Goal: Task Accomplishment & Management: Manage account settings

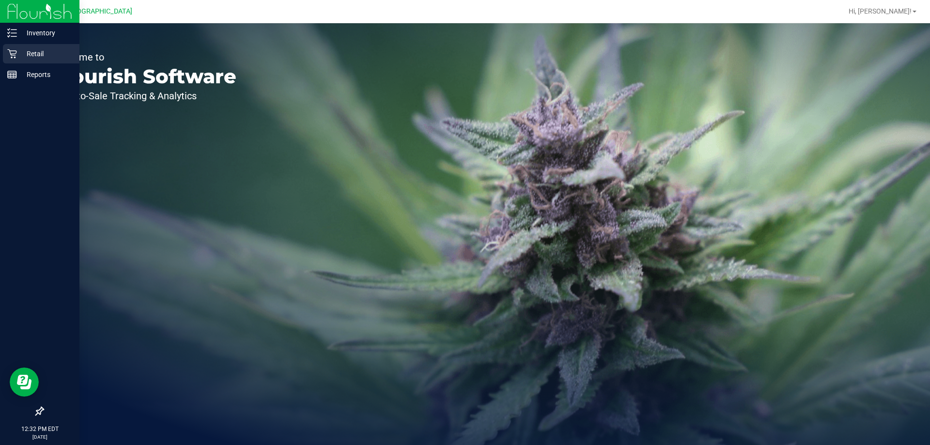
click at [21, 50] on p "Retail" at bounding box center [46, 54] width 58 height 12
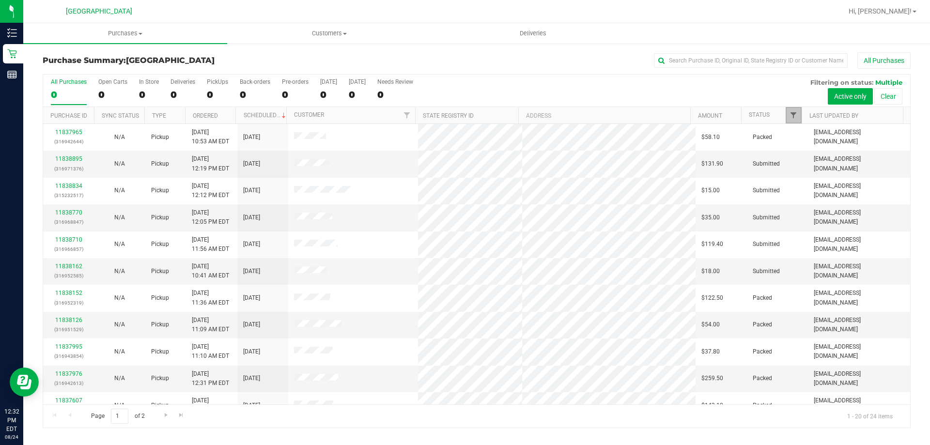
click at [790, 115] on span "Filter" at bounding box center [793, 115] width 8 height 8
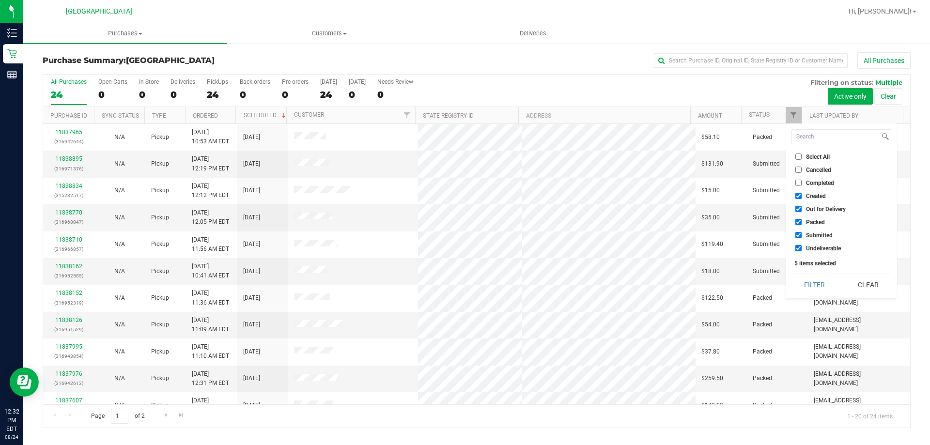
click at [799, 161] on li "Select All" at bounding box center [841, 157] width 100 height 10
click at [801, 157] on label "Select All" at bounding box center [812, 156] width 34 height 6
click at [801, 157] on input "Select All" at bounding box center [798, 156] width 6 height 6
checkbox input "true"
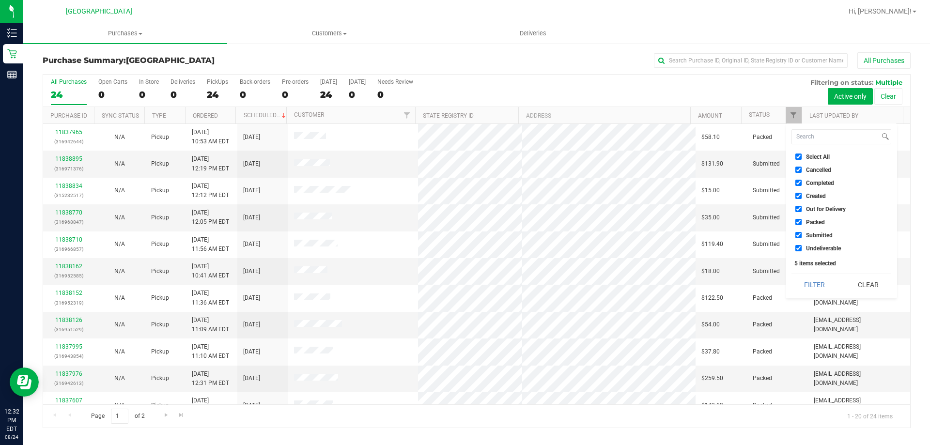
checkbox input "true"
click at [801, 157] on label "Select All" at bounding box center [812, 156] width 34 height 6
click at [801, 157] on input "Select All" at bounding box center [798, 156] width 6 height 6
checkbox input "false"
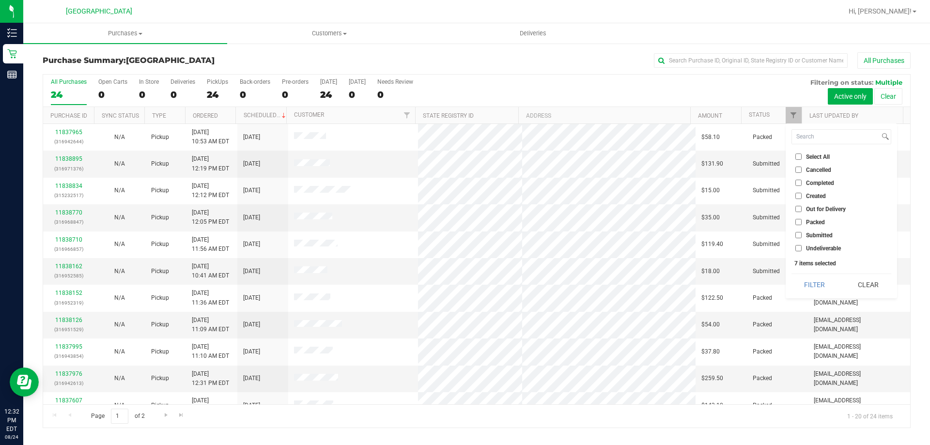
checkbox input "false"
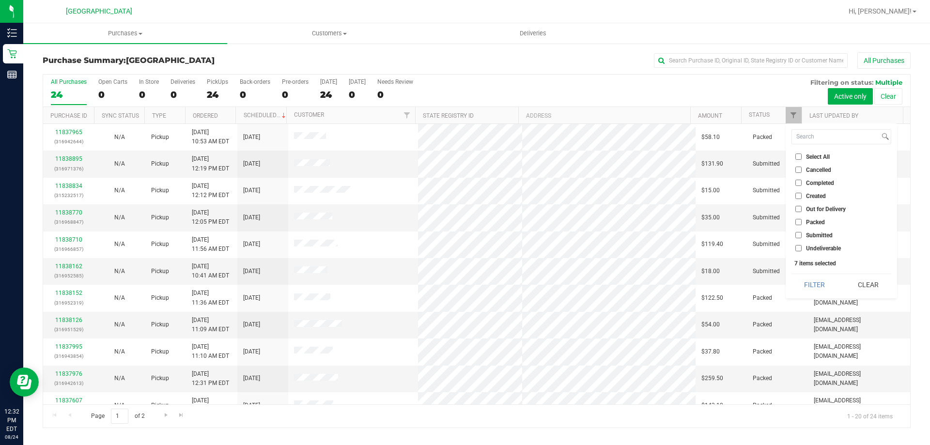
checkbox input "false"
click at [811, 232] on span "Submitted" at bounding box center [819, 235] width 27 height 6
click at [801, 232] on input "Submitted" at bounding box center [798, 235] width 6 height 6
checkbox input "true"
click at [815, 283] on button "Filter" at bounding box center [814, 284] width 46 height 21
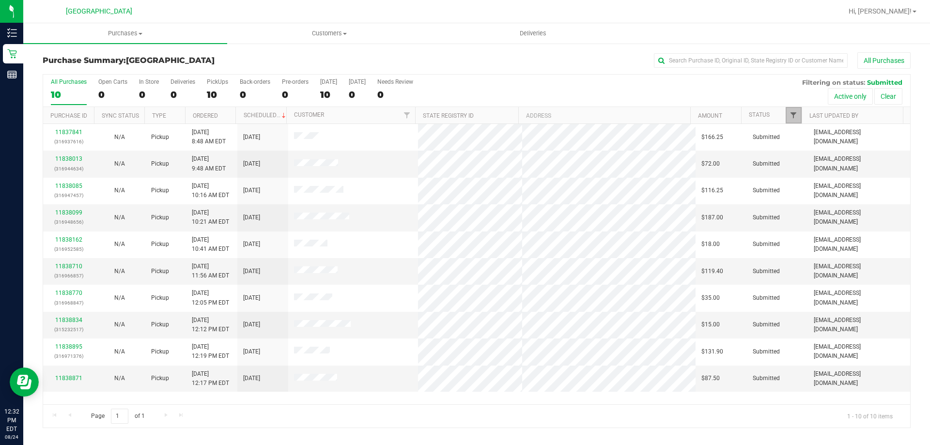
click at [789, 116] on span "Filter" at bounding box center [793, 115] width 8 height 8
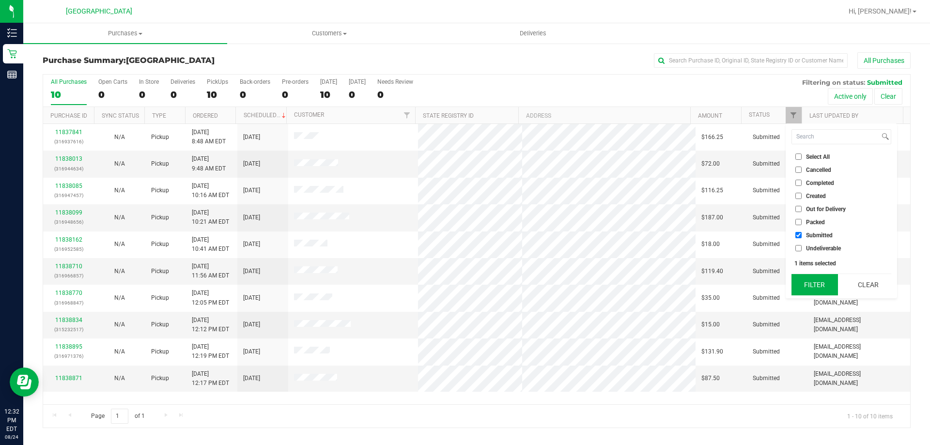
click at [809, 282] on button "Filter" at bounding box center [814, 284] width 46 height 21
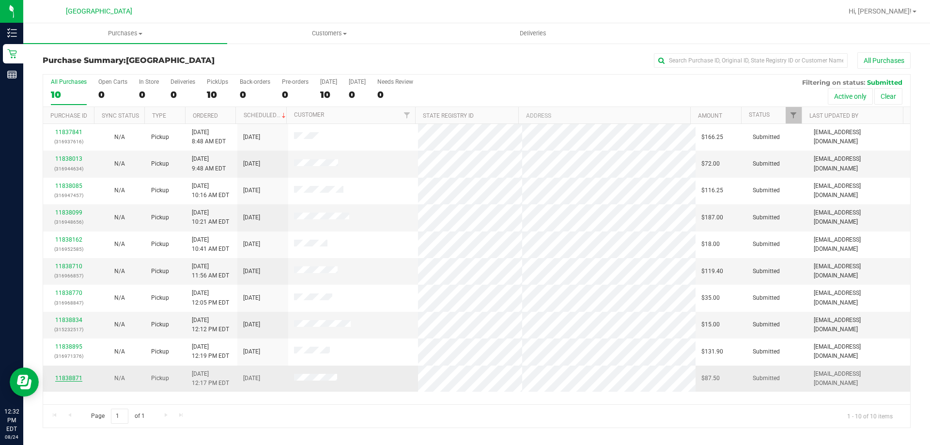
click at [65, 379] on link "11838871" at bounding box center [68, 378] width 27 height 7
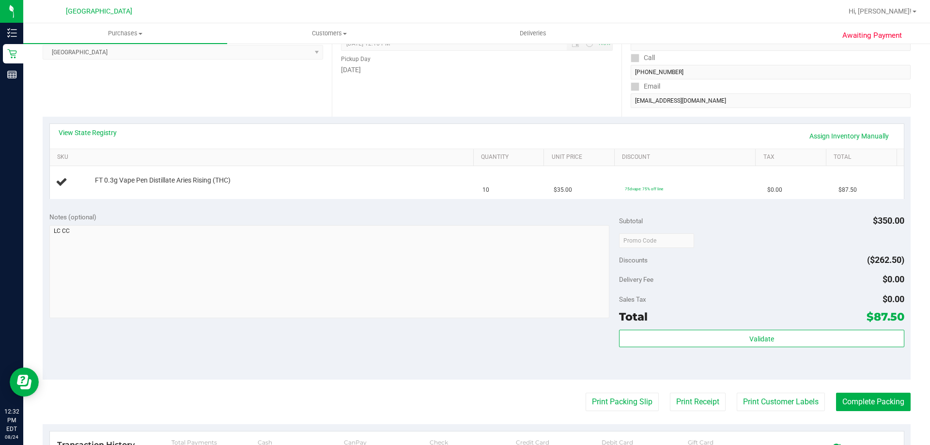
scroll to position [145, 0]
click at [621, 398] on button "Print Packing Slip" at bounding box center [621, 401] width 73 height 18
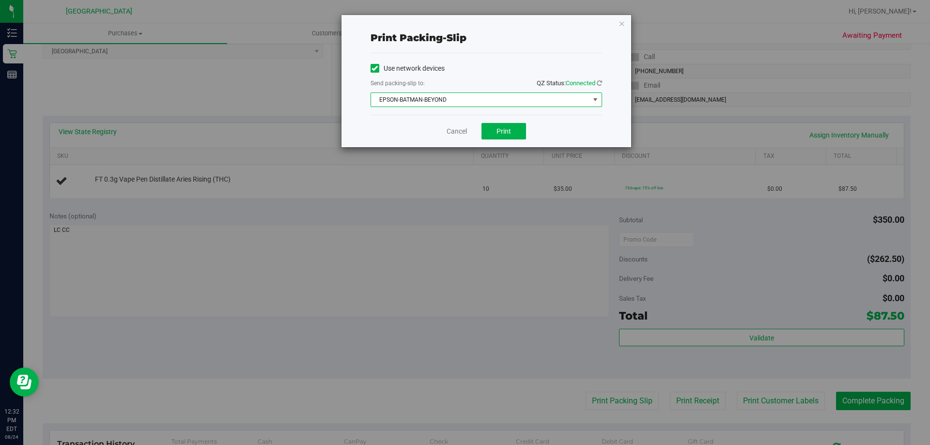
click at [511, 102] on span "EPSON-BATMAN-BEYOND" at bounding box center [480, 100] width 218 height 14
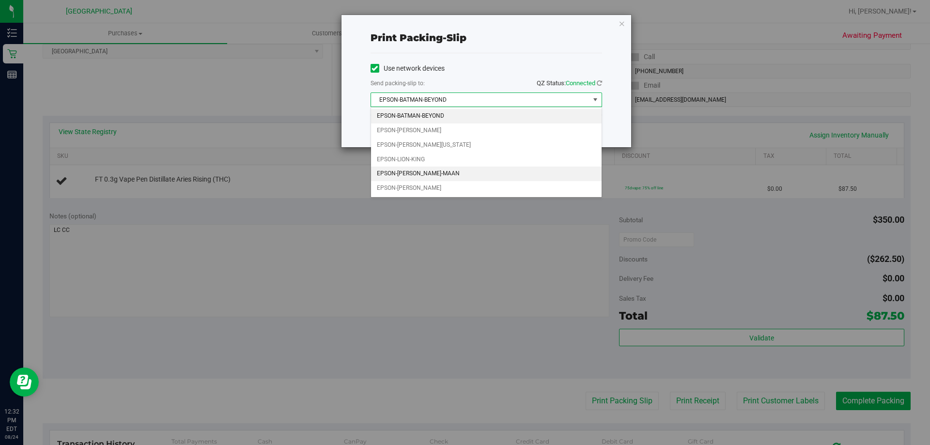
click at [443, 175] on li "EPSON-MEGHA-MAAN" at bounding box center [486, 174] width 230 height 15
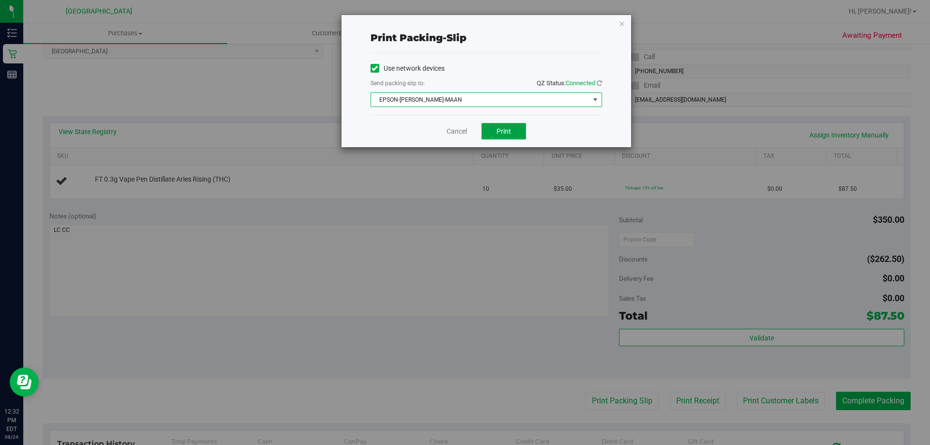
click at [516, 127] on button "Print" at bounding box center [503, 131] width 45 height 16
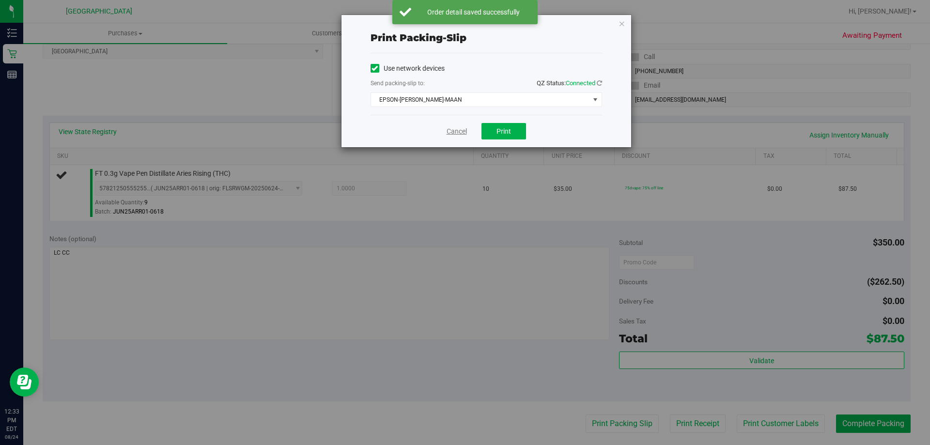
click at [455, 130] on link "Cancel" at bounding box center [456, 131] width 20 height 10
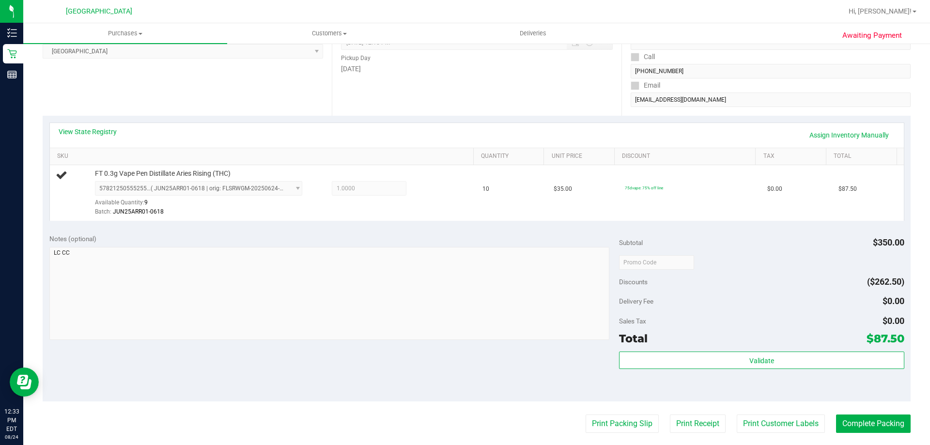
click at [585, 414] on button "Print Packing Slip" at bounding box center [621, 423] width 73 height 18
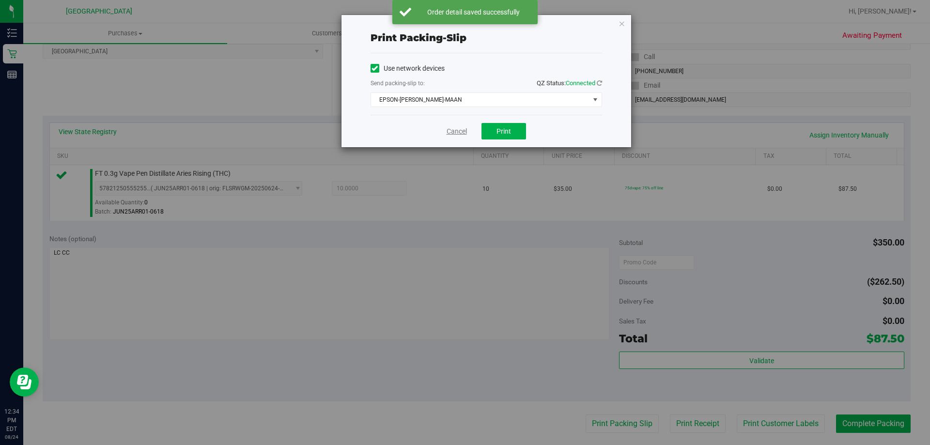
click at [457, 133] on link "Cancel" at bounding box center [456, 131] width 20 height 10
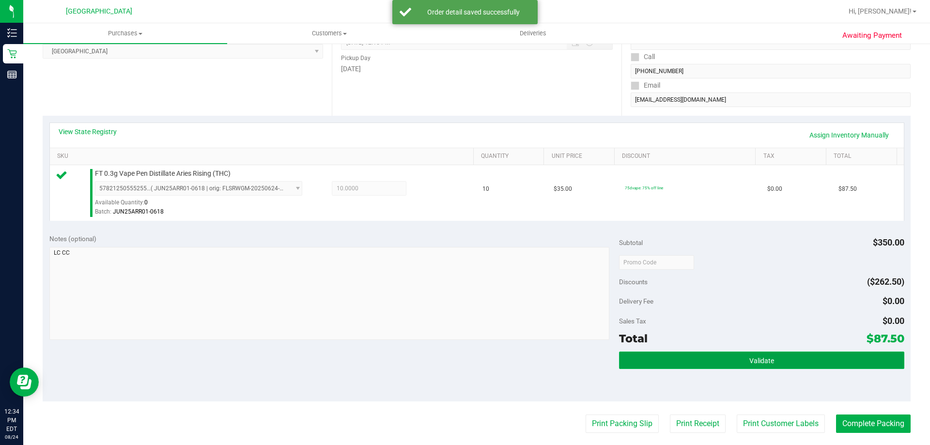
click at [792, 359] on button "Validate" at bounding box center [761, 359] width 285 height 17
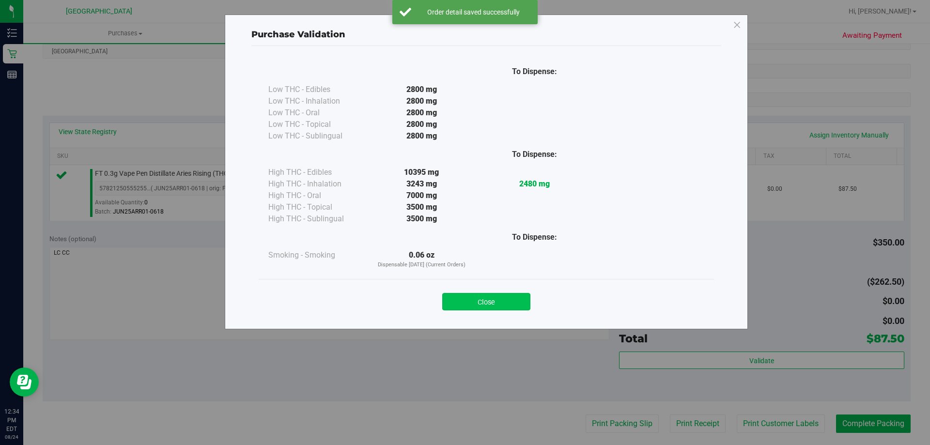
click at [468, 303] on button "Close" at bounding box center [486, 301] width 88 height 17
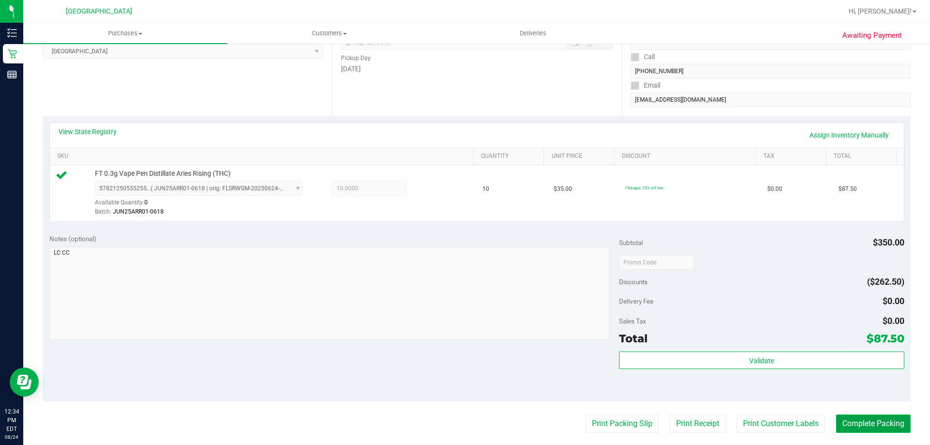
click at [875, 422] on button "Complete Packing" at bounding box center [873, 423] width 75 height 18
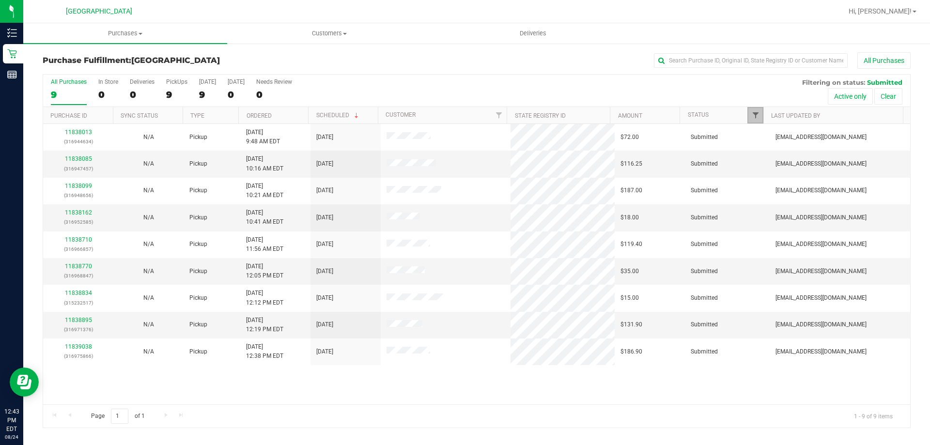
click at [753, 118] on span "Filter" at bounding box center [755, 115] width 8 height 8
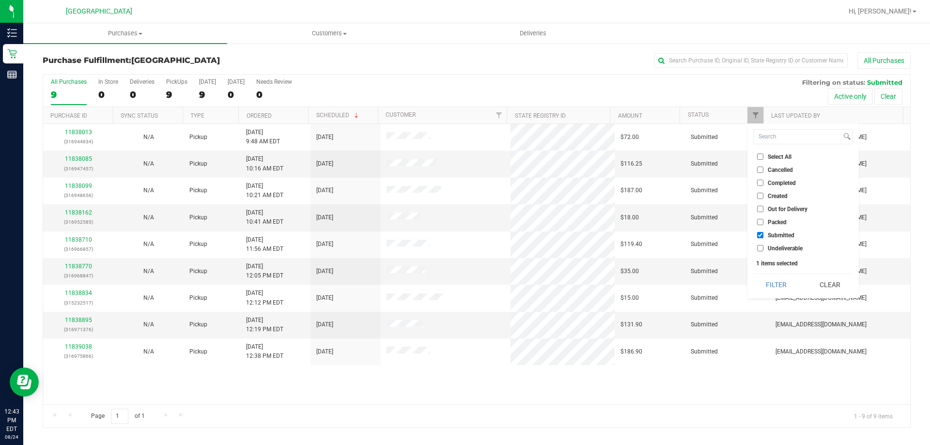
click at [768, 155] on span "Select All" at bounding box center [779, 157] width 24 height 6
click at [763, 155] on input "Select All" at bounding box center [760, 156] width 6 height 6
checkbox input "true"
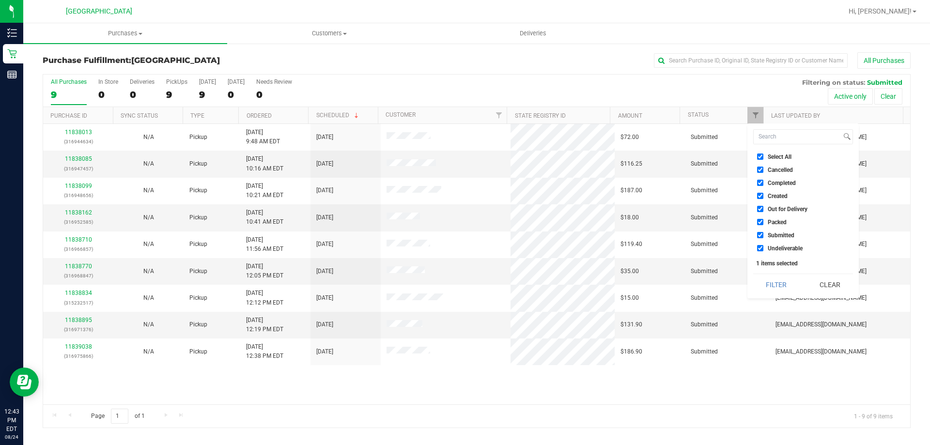
checkbox input "true"
click at [768, 155] on span "Select All" at bounding box center [779, 157] width 24 height 6
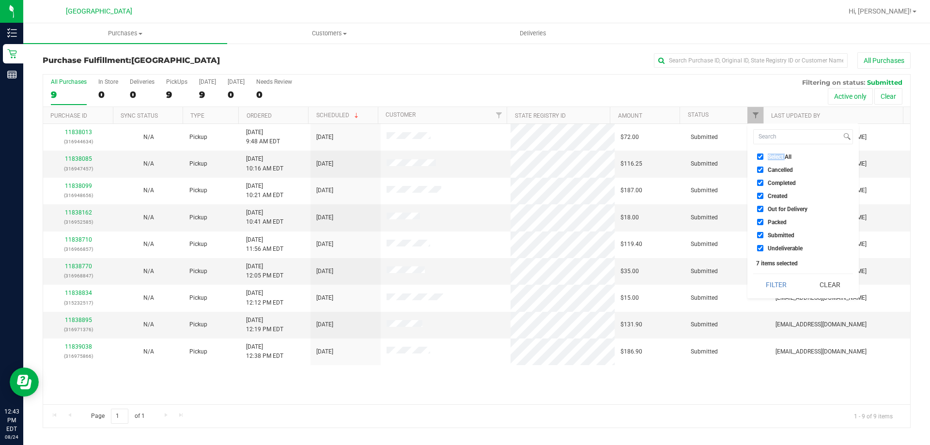
click at [763, 155] on input "Select All" at bounding box center [760, 156] width 6 height 6
checkbox input "false"
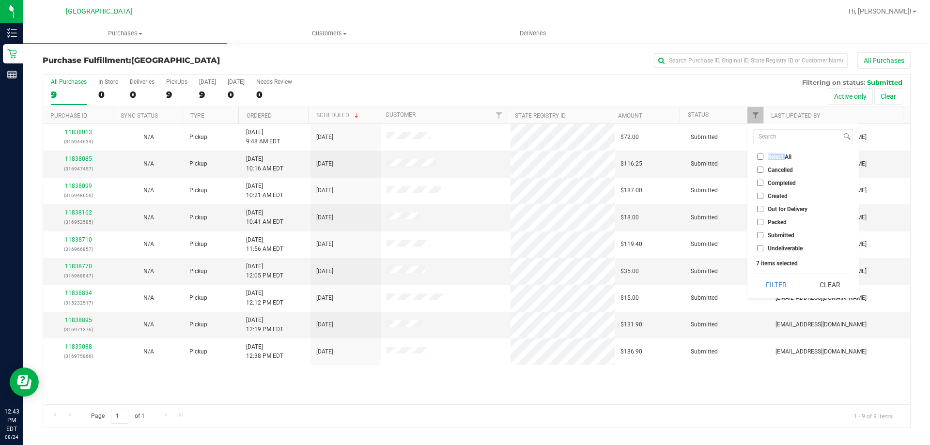
checkbox input "false"
click at [774, 237] on span "Submitted" at bounding box center [780, 235] width 27 height 6
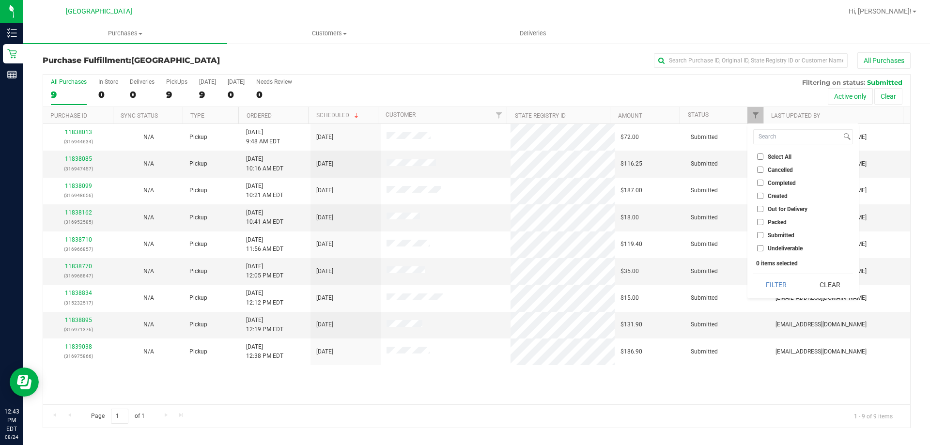
click at [763, 237] on input "Submitted" at bounding box center [760, 235] width 6 height 6
checkbox input "true"
click at [764, 289] on button "Filter" at bounding box center [776, 284] width 46 height 21
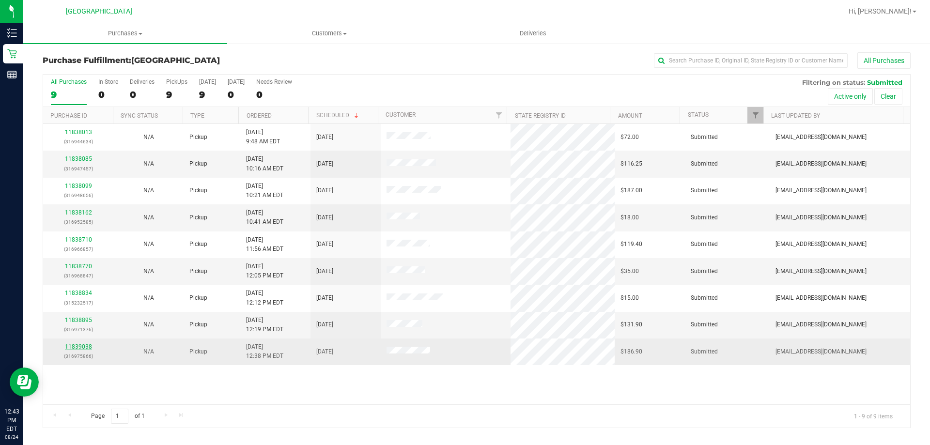
click at [78, 349] on link "11839038" at bounding box center [78, 346] width 27 height 7
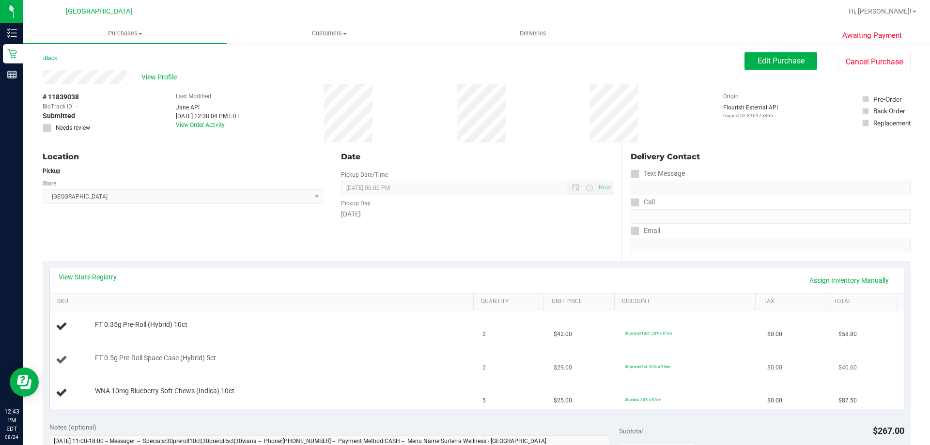
scroll to position [194, 0]
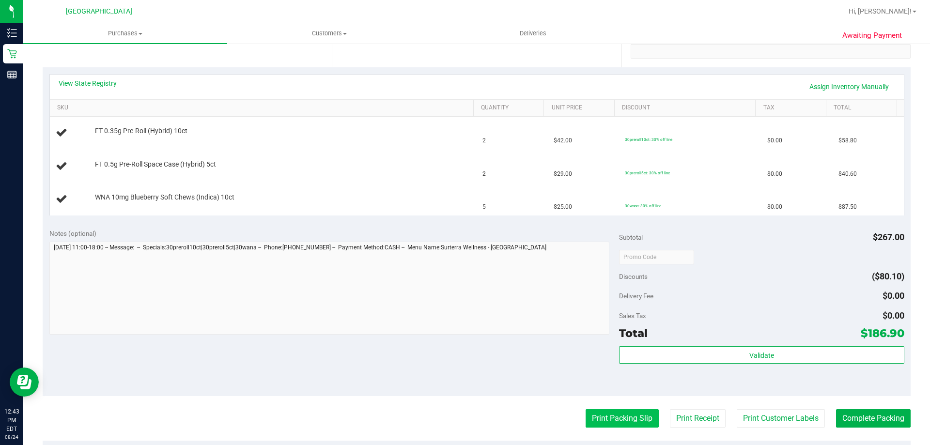
click at [621, 419] on button "Print Packing Slip" at bounding box center [621, 418] width 73 height 18
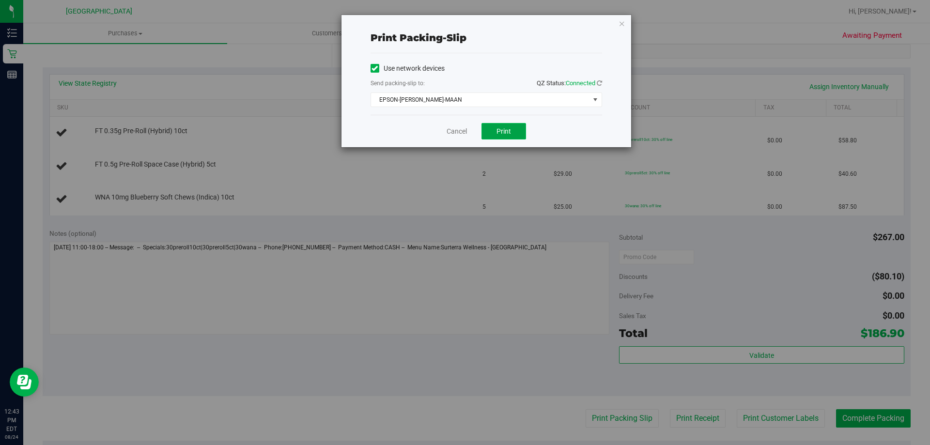
click at [515, 137] on button "Print" at bounding box center [503, 131] width 45 height 16
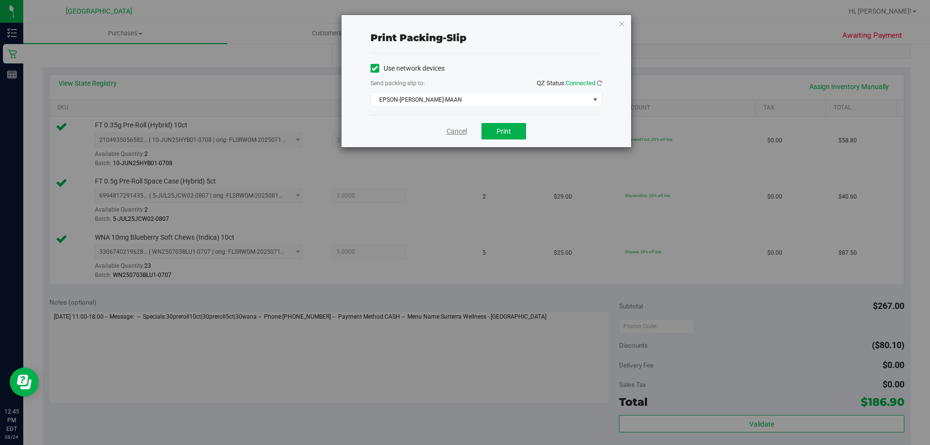
click at [449, 133] on link "Cancel" at bounding box center [456, 131] width 20 height 10
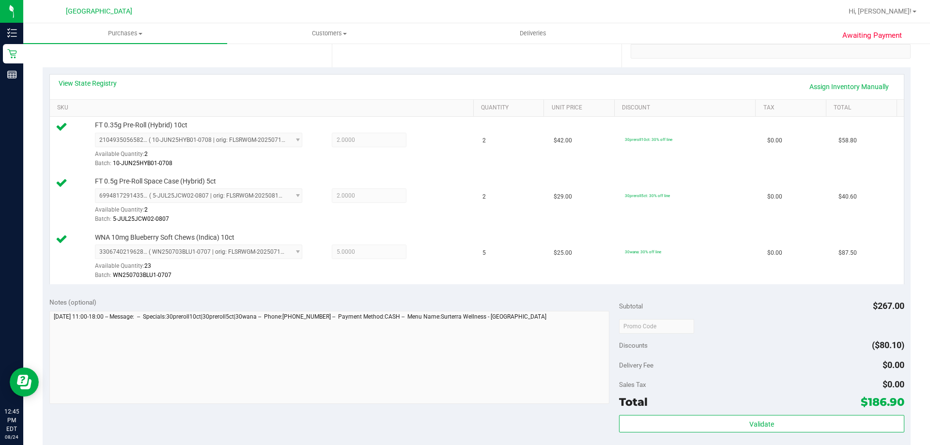
scroll to position [447, 0]
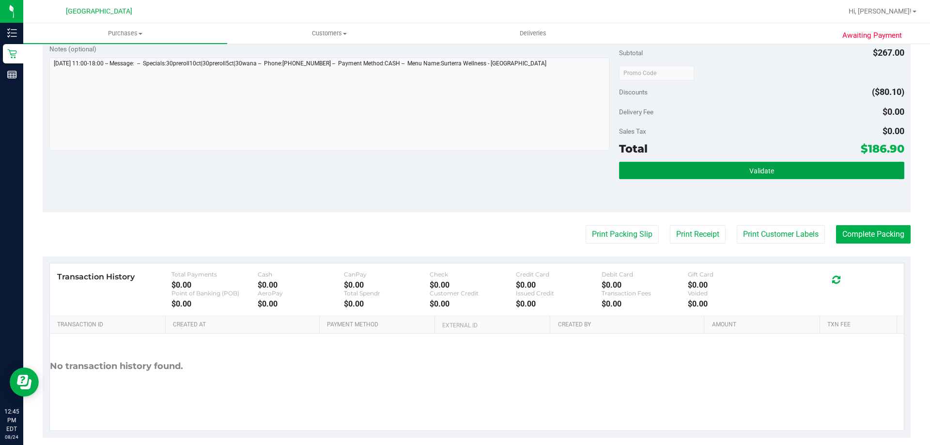
click at [749, 171] on span "Validate" at bounding box center [761, 171] width 25 height 8
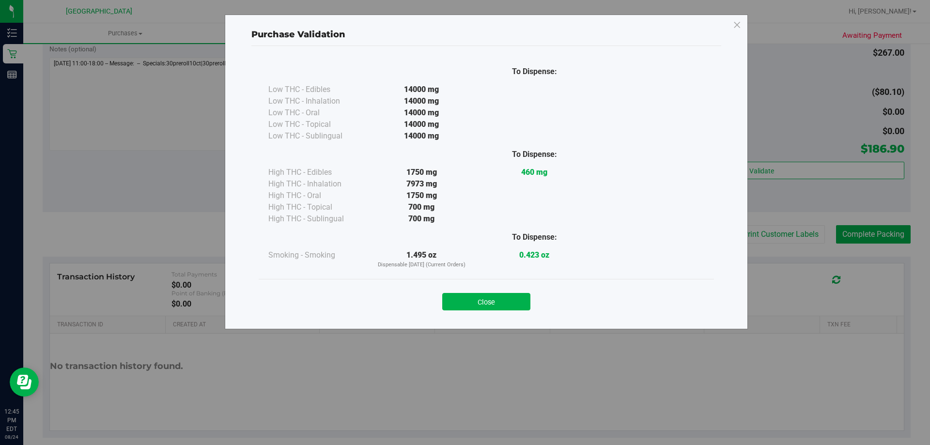
drag, startPoint x: 499, startPoint y: 300, endPoint x: 504, endPoint y: 300, distance: 5.3
click at [499, 300] on button "Close" at bounding box center [486, 301] width 88 height 17
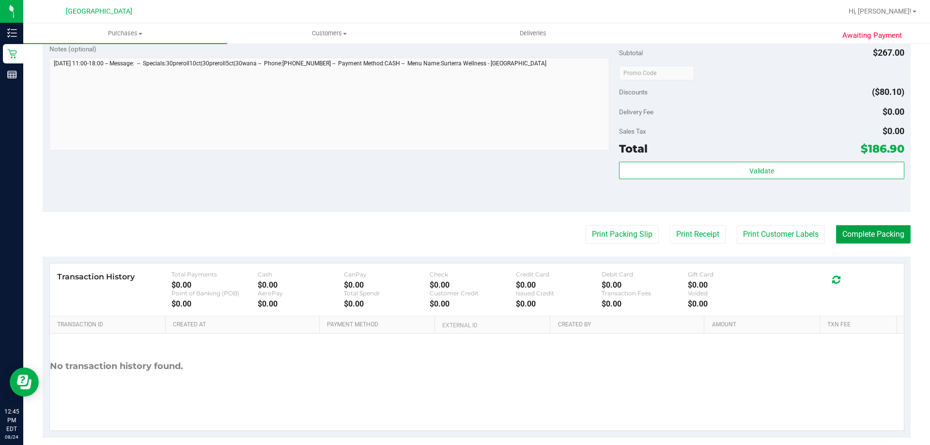
click at [886, 235] on button "Complete Packing" at bounding box center [873, 234] width 75 height 18
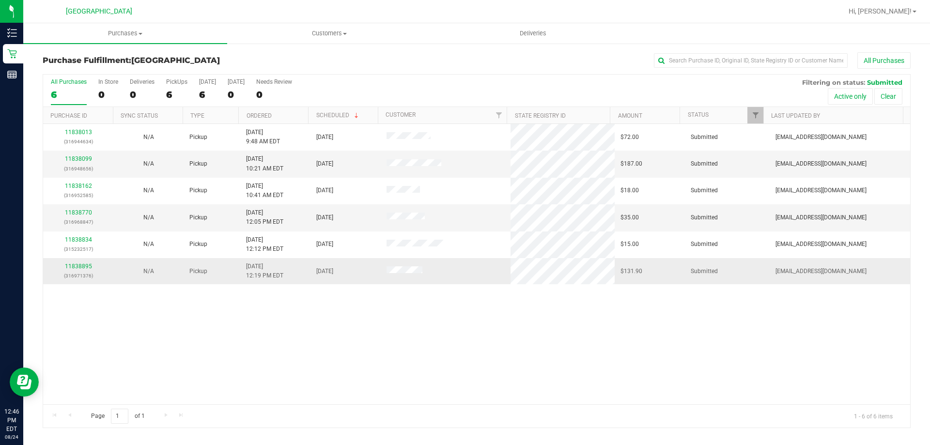
click at [82, 261] on td "11838895 (316971376)" at bounding box center [78, 271] width 70 height 26
click at [81, 264] on link "11838895" at bounding box center [78, 266] width 27 height 7
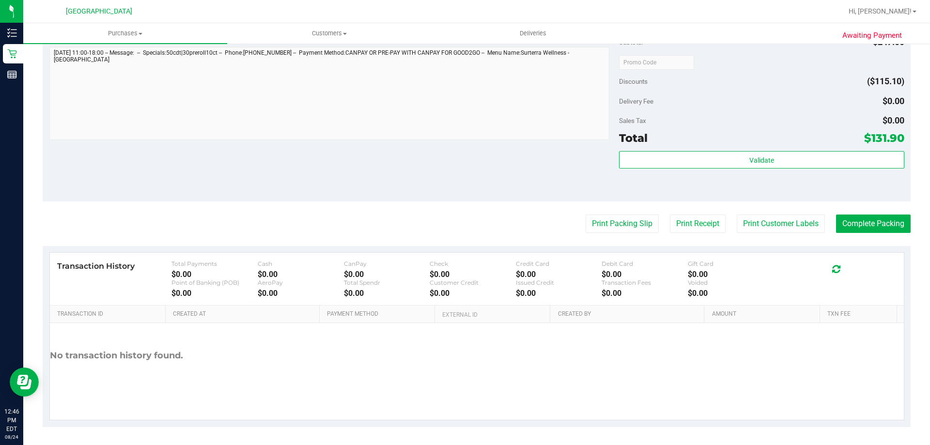
scroll to position [423, 0]
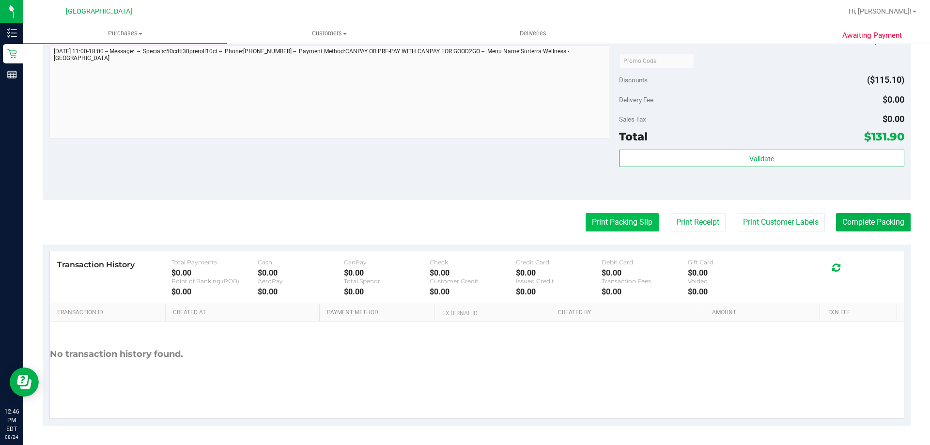
click at [628, 217] on button "Print Packing Slip" at bounding box center [621, 222] width 73 height 18
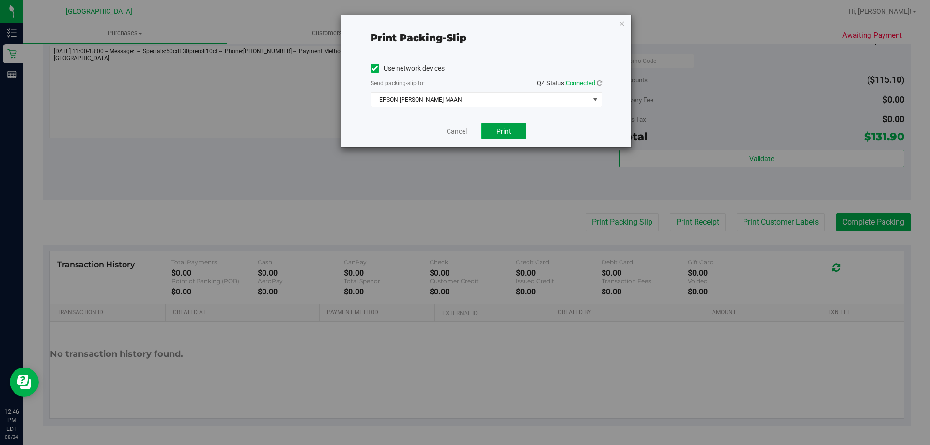
click at [507, 132] on span "Print" at bounding box center [503, 131] width 15 height 8
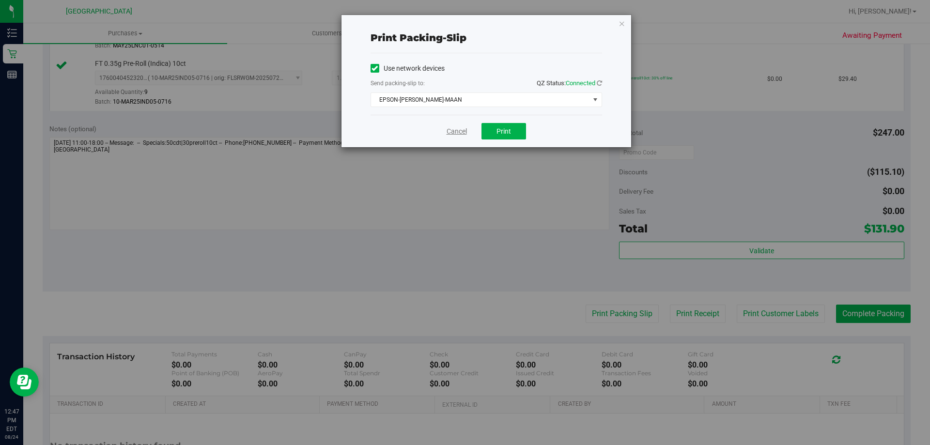
click at [459, 131] on link "Cancel" at bounding box center [456, 131] width 20 height 10
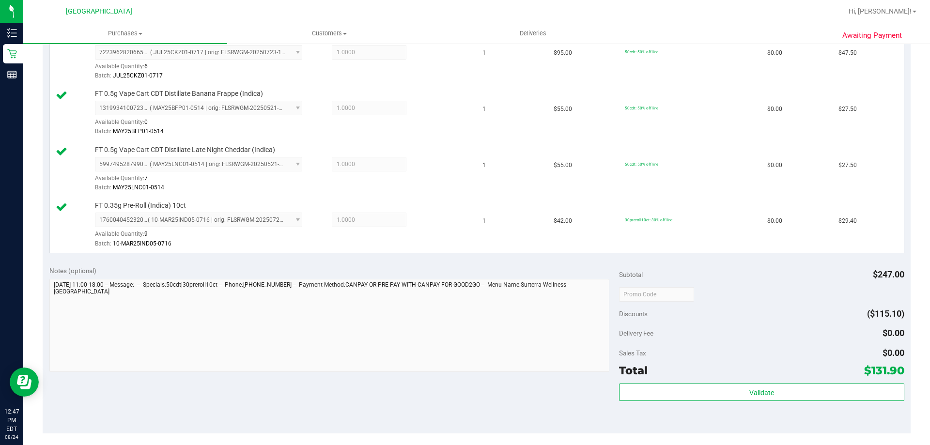
scroll to position [515, 0]
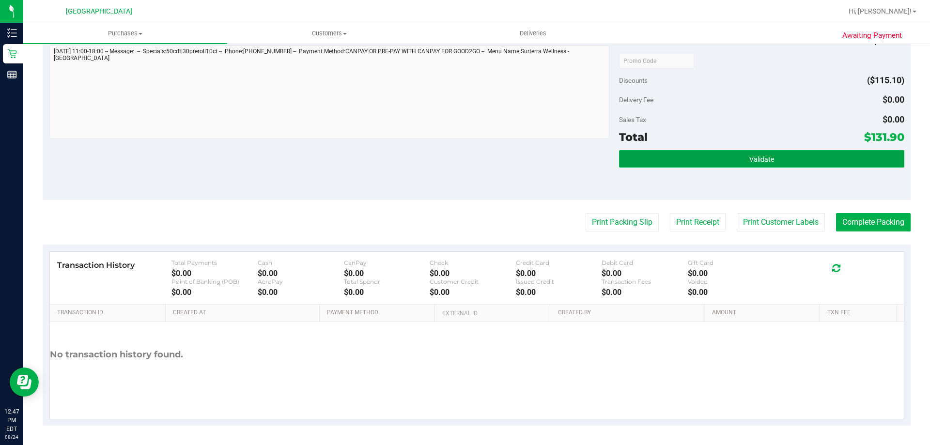
click at [743, 167] on button "Validate" at bounding box center [761, 158] width 285 height 17
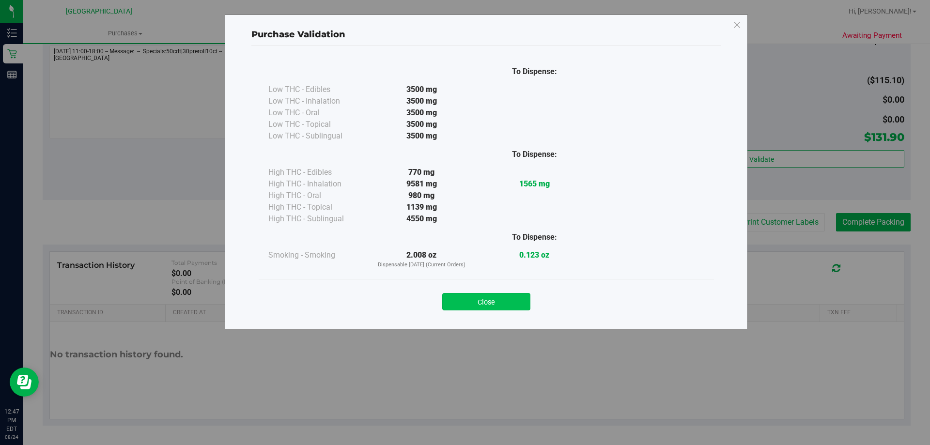
click at [502, 299] on button "Close" at bounding box center [486, 301] width 88 height 17
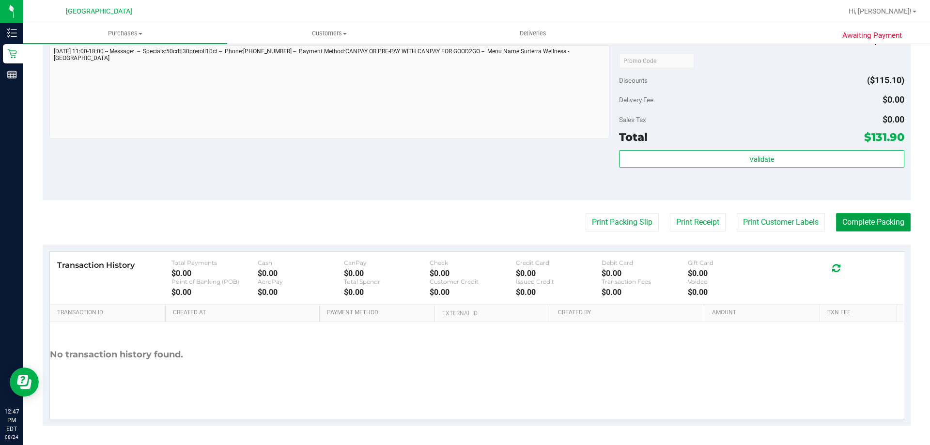
click at [863, 224] on button "Complete Packing" at bounding box center [873, 222] width 75 height 18
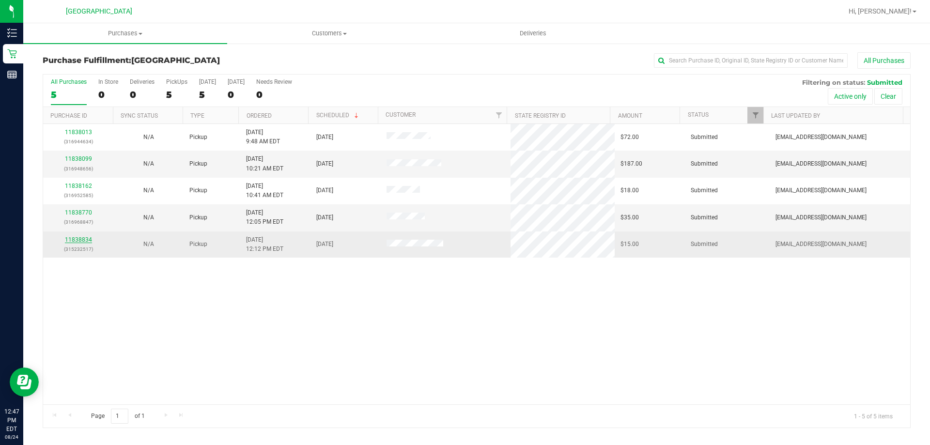
click at [84, 240] on link "11838834" at bounding box center [78, 239] width 27 height 7
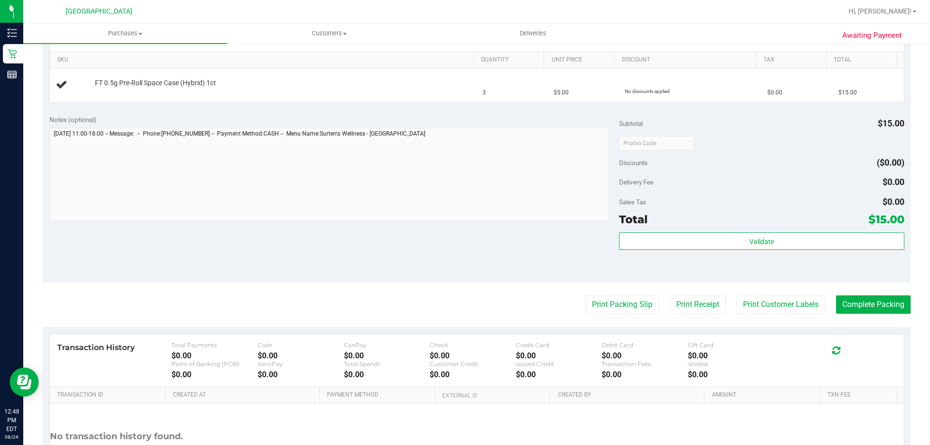
scroll to position [242, 0]
click at [602, 310] on button "Print Packing Slip" at bounding box center [621, 304] width 73 height 18
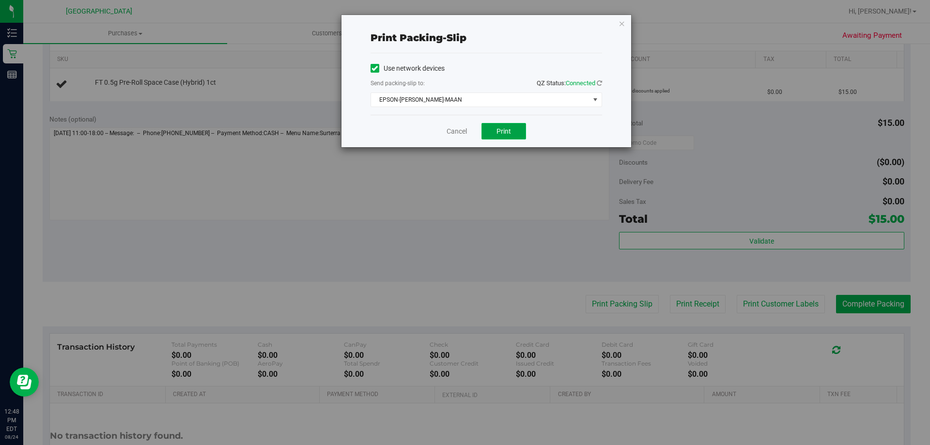
click at [501, 128] on span "Print" at bounding box center [503, 131] width 15 height 8
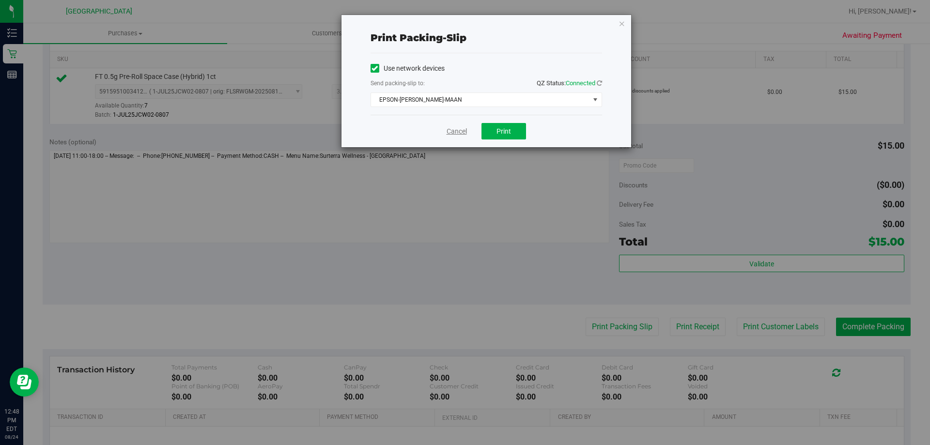
click at [462, 127] on link "Cancel" at bounding box center [456, 131] width 20 height 10
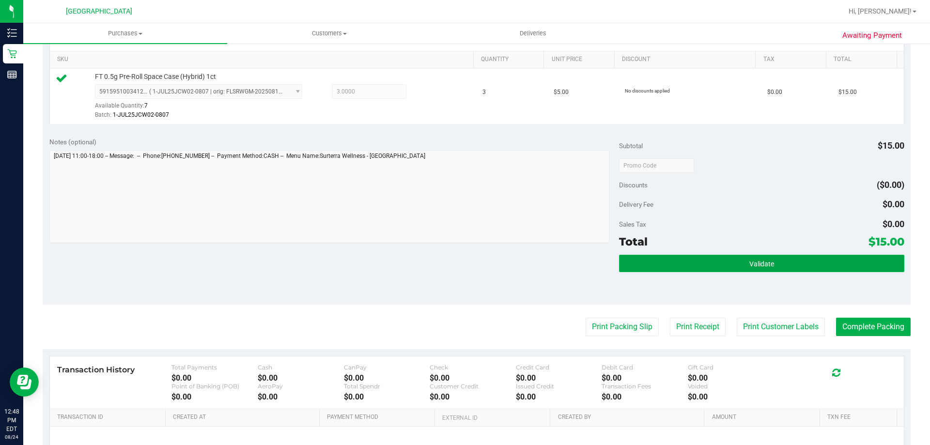
click at [709, 269] on button "Validate" at bounding box center [761, 263] width 285 height 17
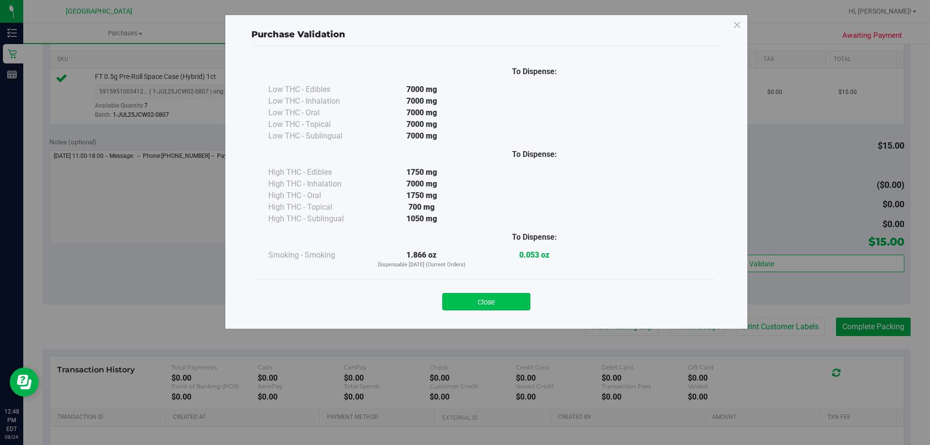
click at [492, 303] on button "Close" at bounding box center [486, 301] width 88 height 17
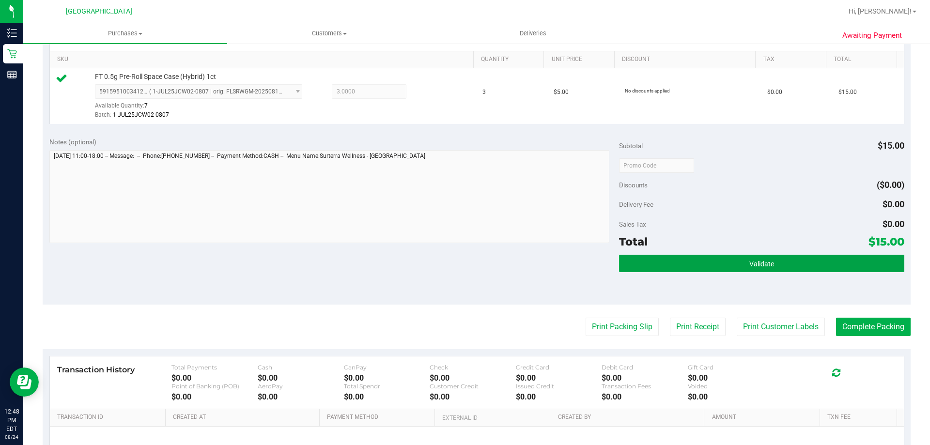
click at [791, 260] on button "Validate" at bounding box center [761, 263] width 285 height 17
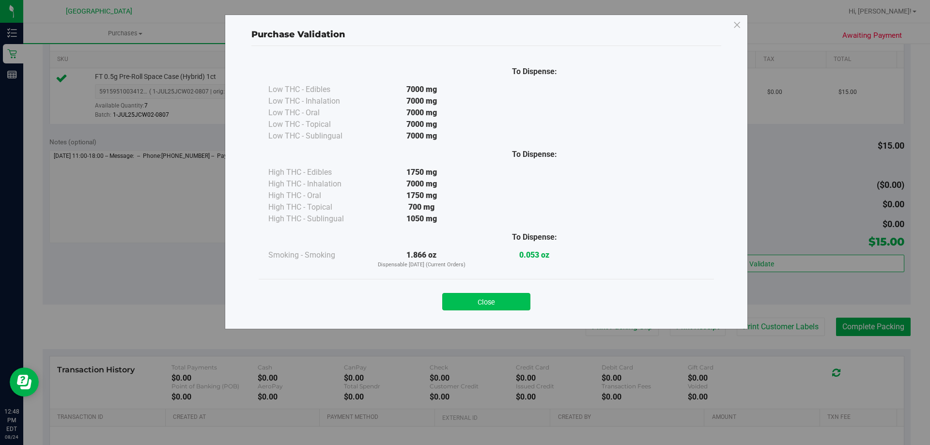
click at [500, 294] on button "Close" at bounding box center [486, 301] width 88 height 17
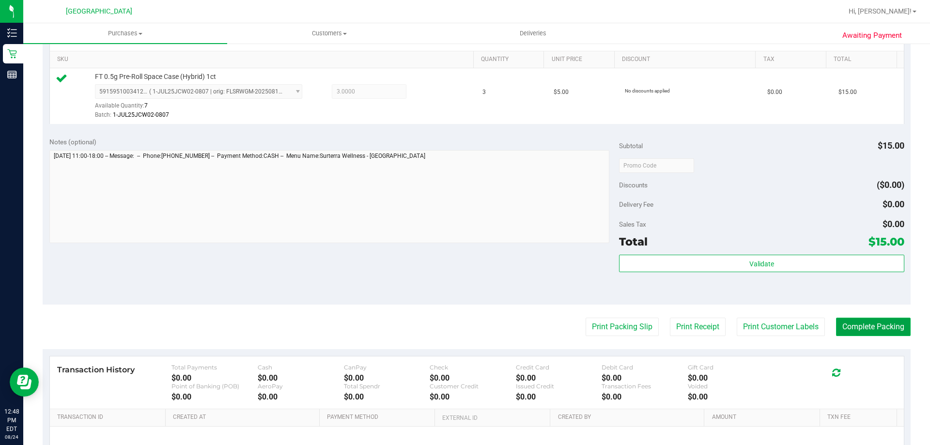
click at [869, 325] on button "Complete Packing" at bounding box center [873, 327] width 75 height 18
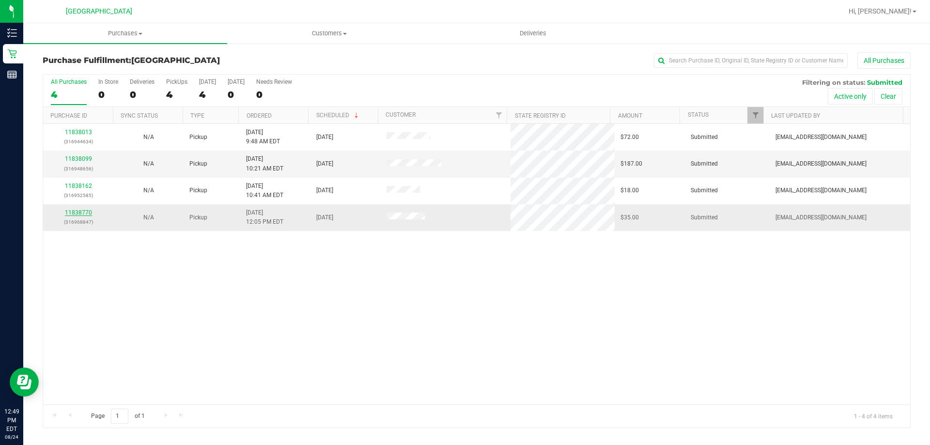
click at [73, 212] on link "11838770" at bounding box center [78, 212] width 27 height 7
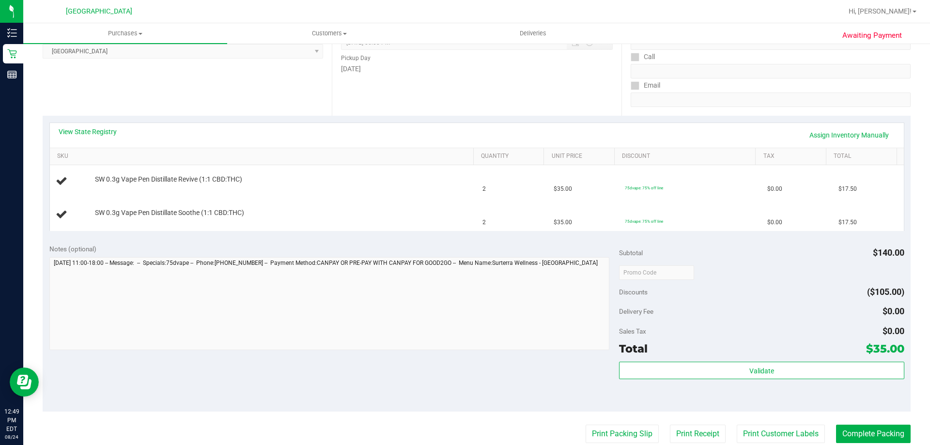
scroll to position [290, 0]
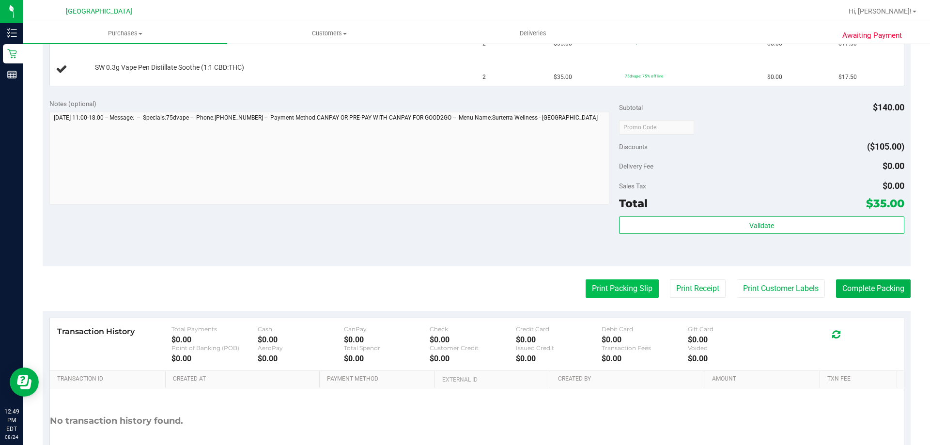
click at [616, 288] on button "Print Packing Slip" at bounding box center [621, 288] width 73 height 18
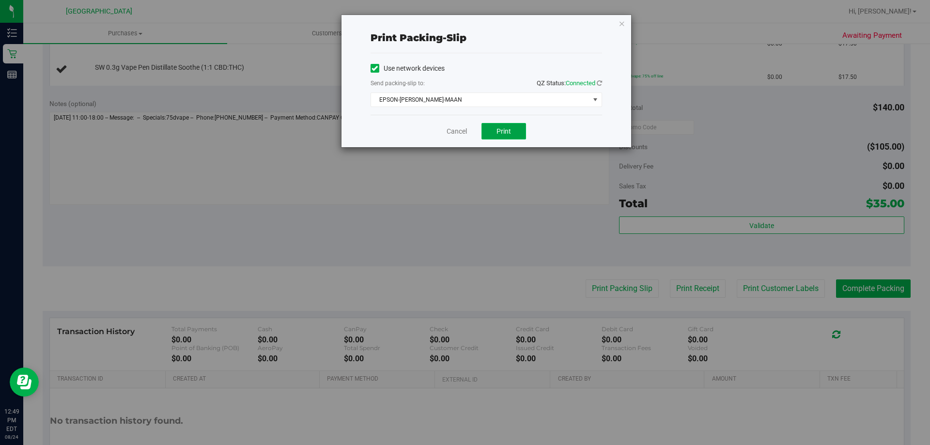
click at [488, 134] on button "Print" at bounding box center [503, 131] width 45 height 16
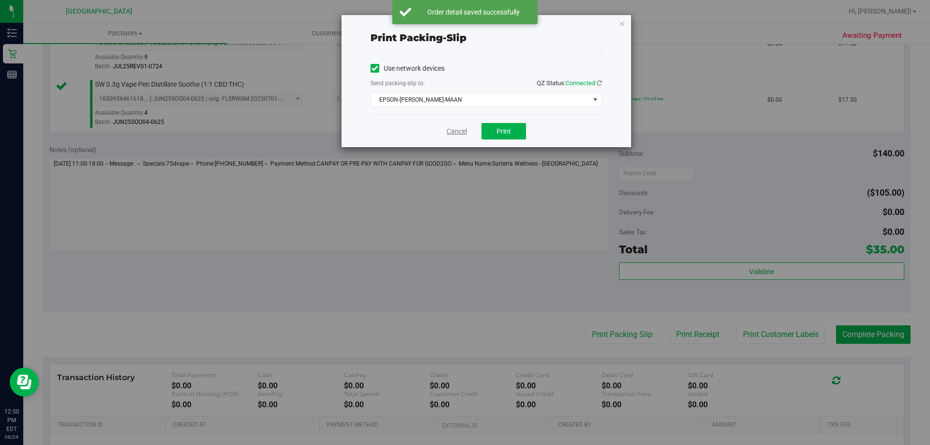
click at [455, 131] on link "Cancel" at bounding box center [456, 131] width 20 height 10
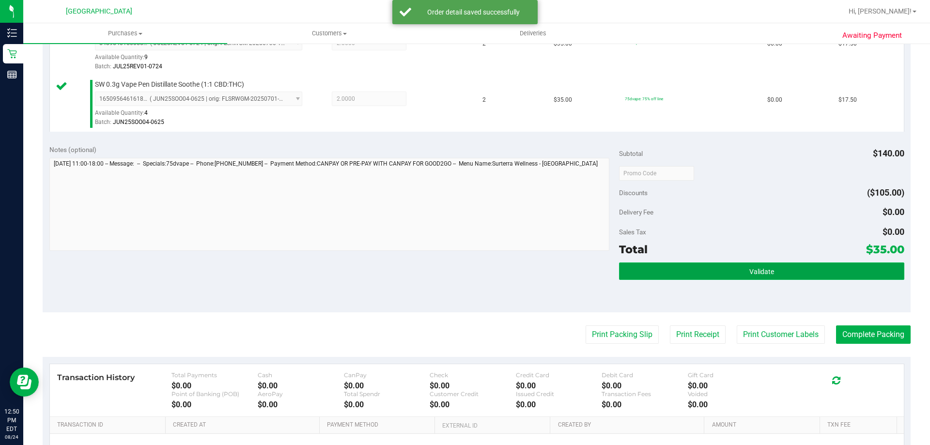
click at [707, 271] on button "Validate" at bounding box center [761, 270] width 285 height 17
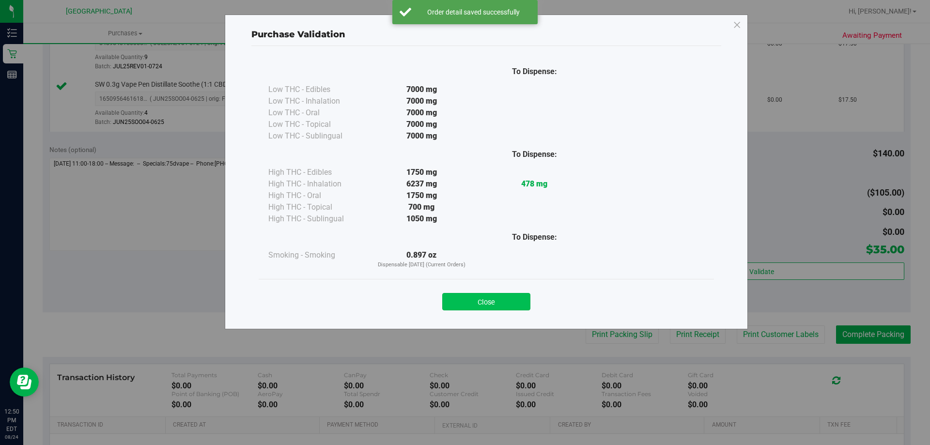
click at [518, 294] on button "Close" at bounding box center [486, 301] width 88 height 17
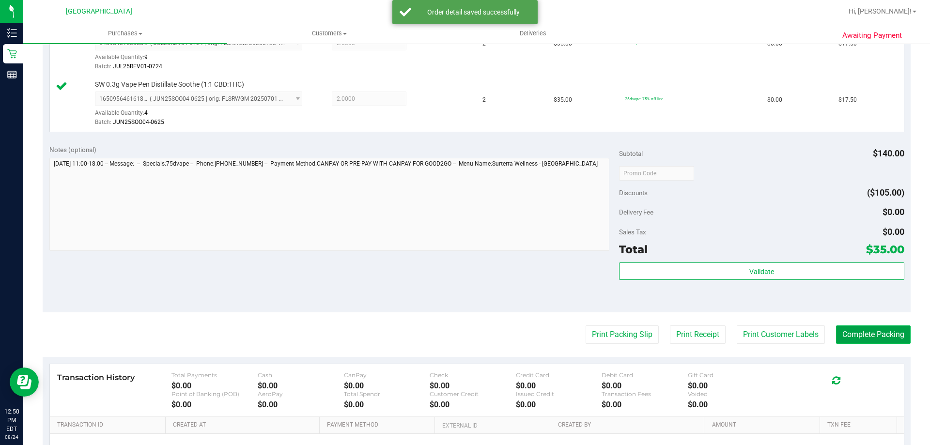
click at [850, 334] on button "Complete Packing" at bounding box center [873, 334] width 75 height 18
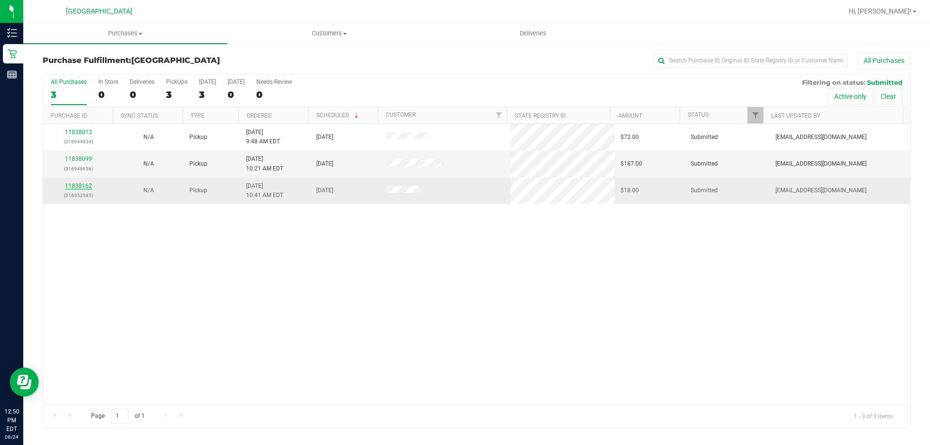
click at [78, 184] on link "11838162" at bounding box center [78, 186] width 27 height 7
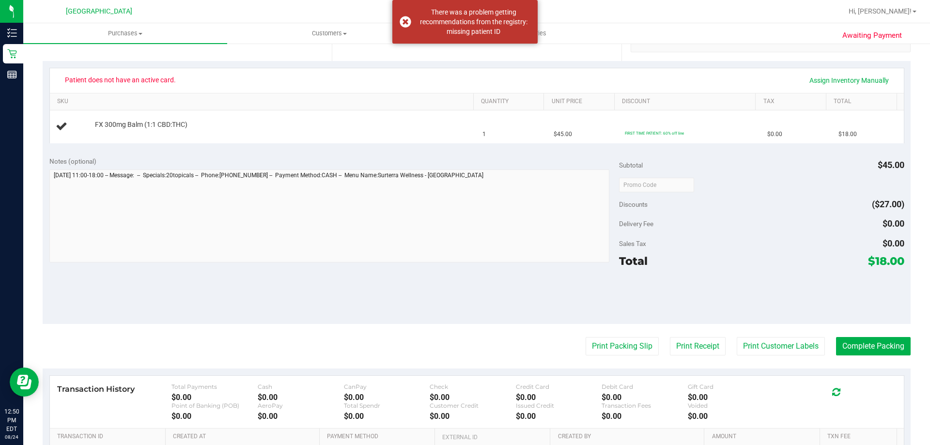
scroll to position [242, 0]
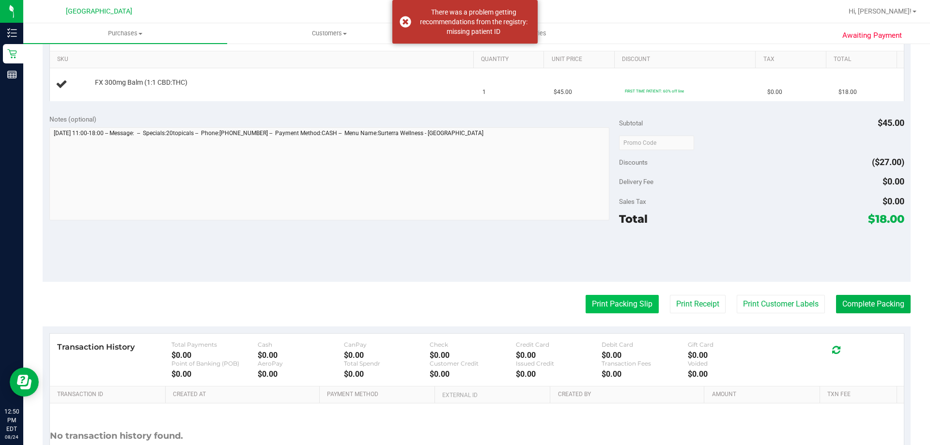
click at [628, 304] on button "Print Packing Slip" at bounding box center [621, 304] width 73 height 18
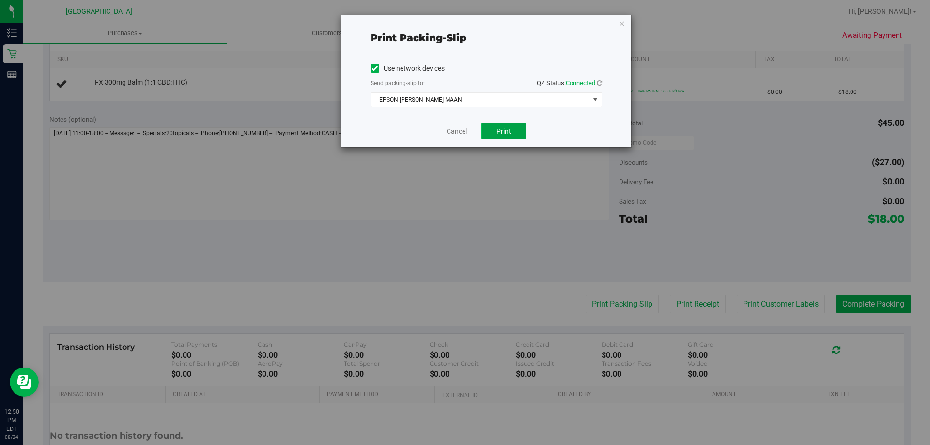
click at [507, 130] on span "Print" at bounding box center [503, 131] width 15 height 8
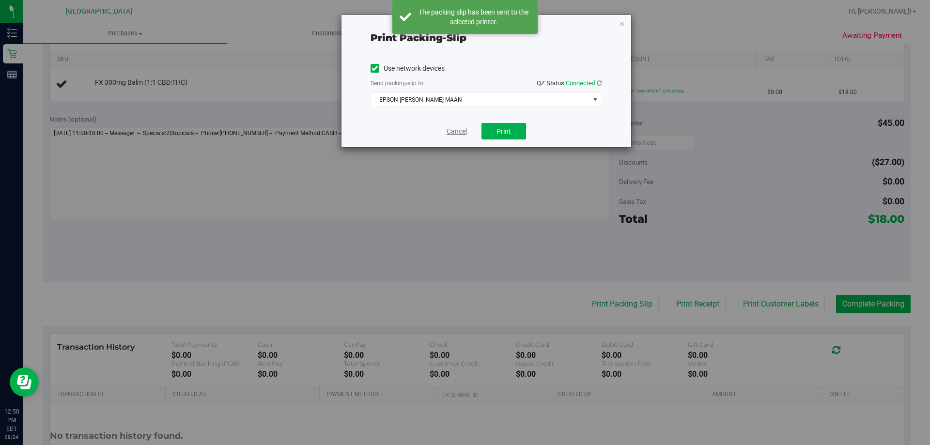
click at [458, 131] on link "Cancel" at bounding box center [456, 131] width 20 height 10
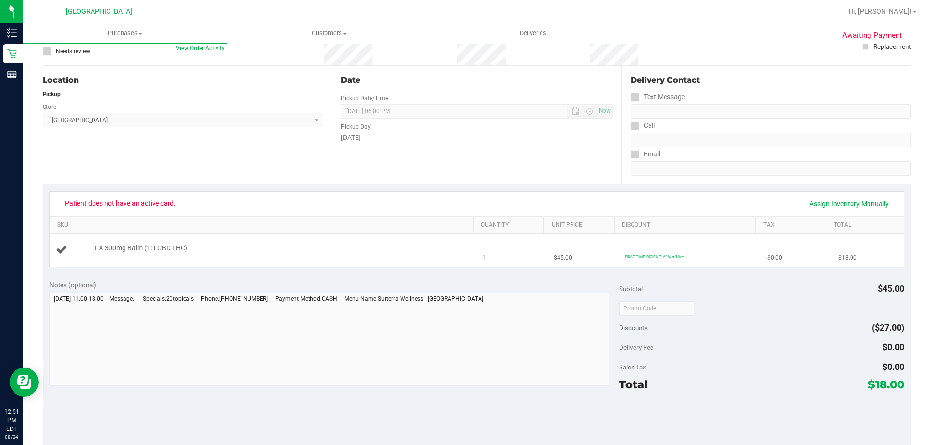
scroll to position [0, 0]
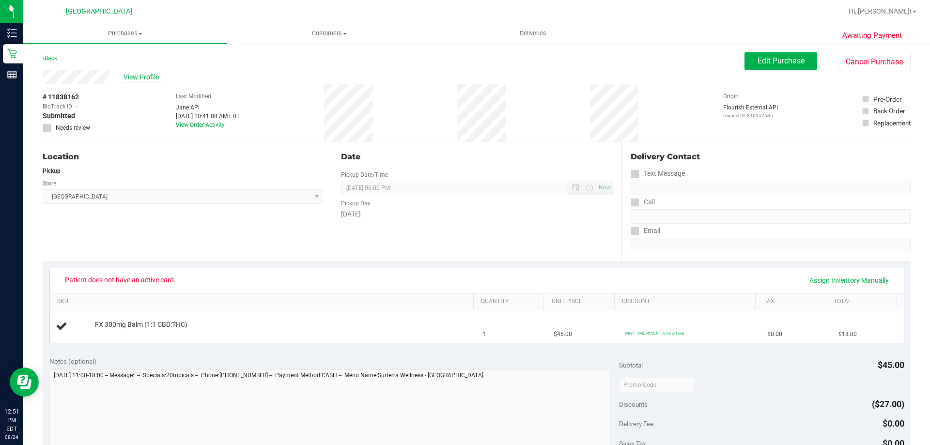
click at [140, 76] on span "View Profile" at bounding box center [142, 77] width 39 height 10
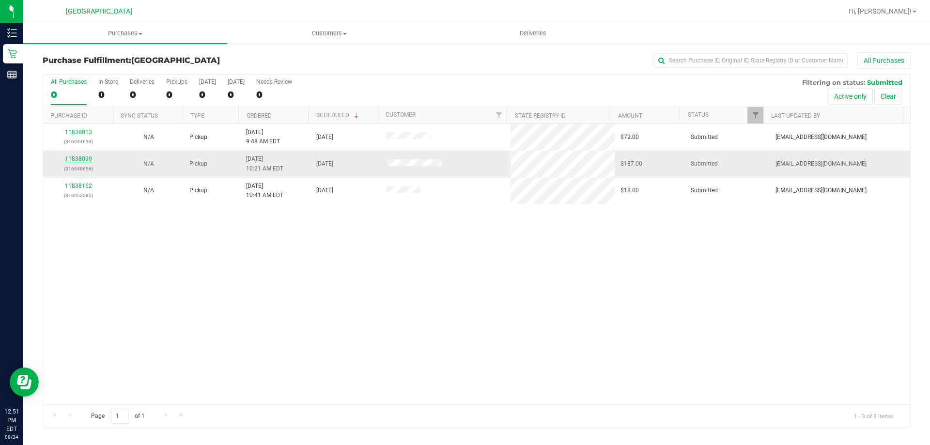
click at [82, 158] on link "11838099" at bounding box center [78, 158] width 27 height 7
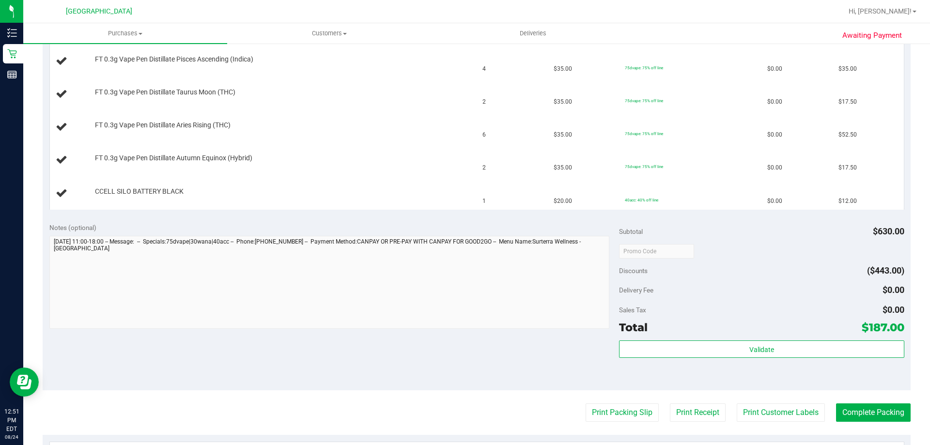
scroll to position [436, 0]
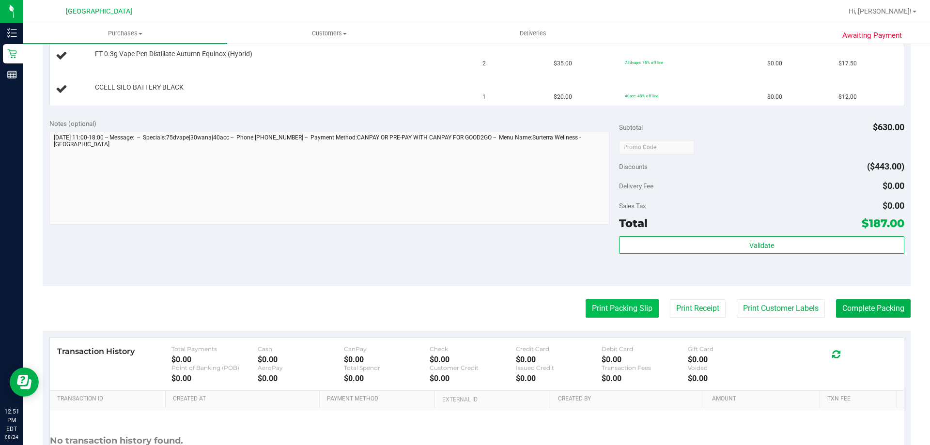
click at [603, 308] on button "Print Packing Slip" at bounding box center [621, 308] width 73 height 18
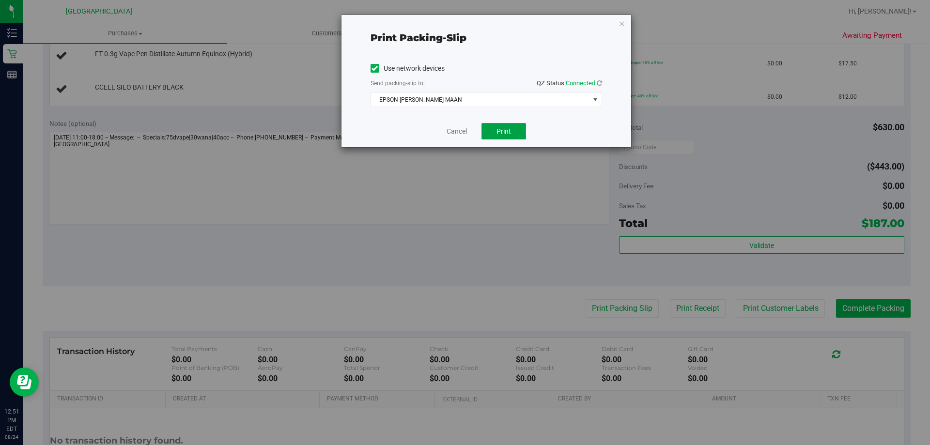
click at [510, 133] on span "Print" at bounding box center [503, 131] width 15 height 8
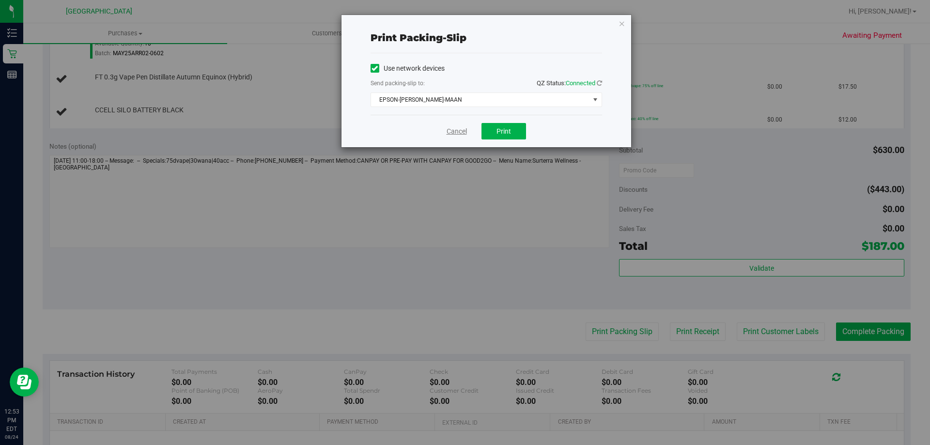
click at [454, 129] on link "Cancel" at bounding box center [456, 131] width 20 height 10
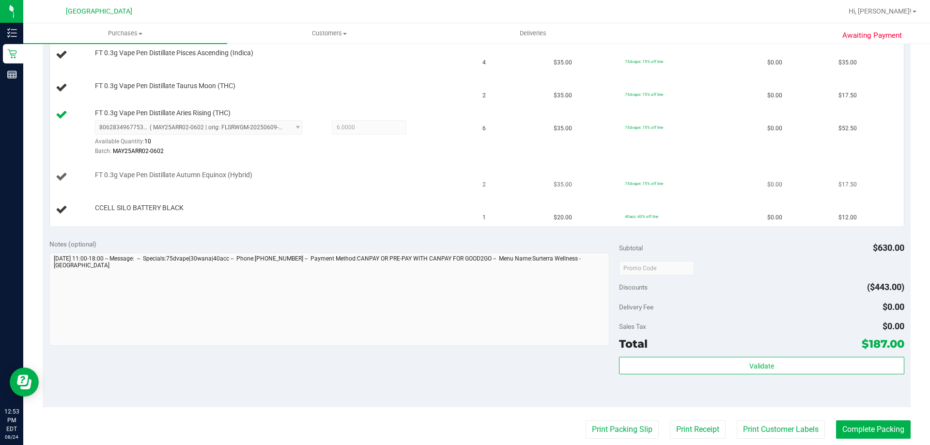
scroll to position [339, 0]
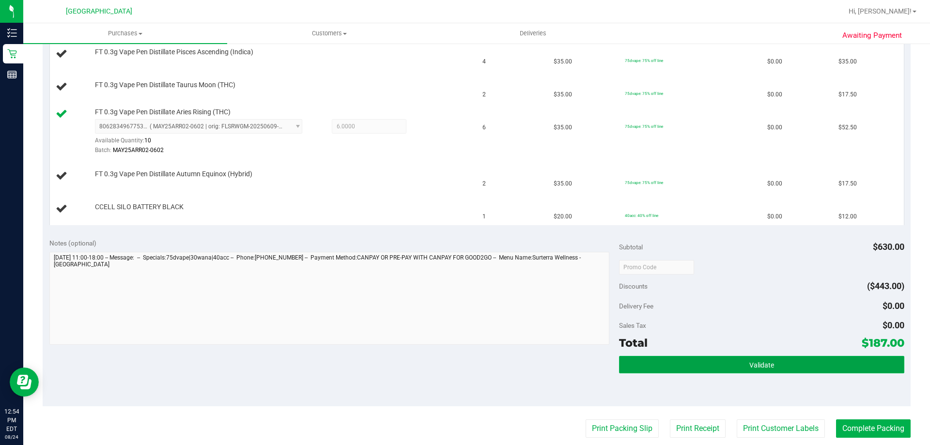
click at [726, 363] on button "Validate" at bounding box center [761, 364] width 285 height 17
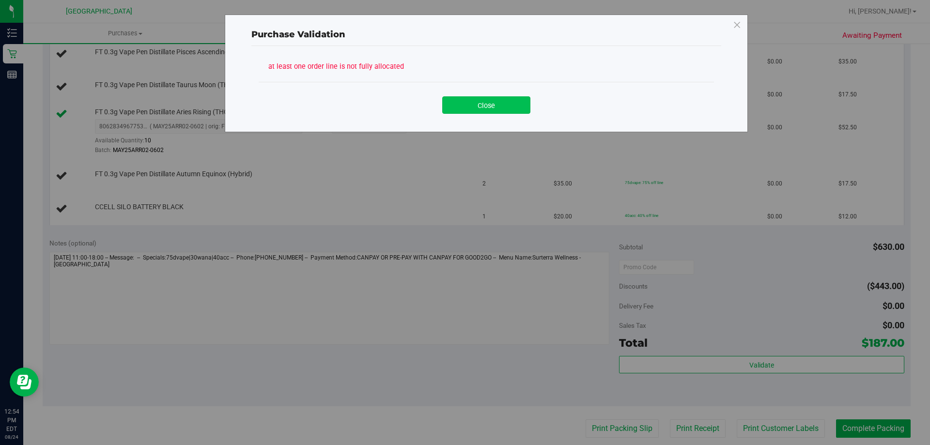
click at [504, 104] on button "Close" at bounding box center [486, 104] width 88 height 17
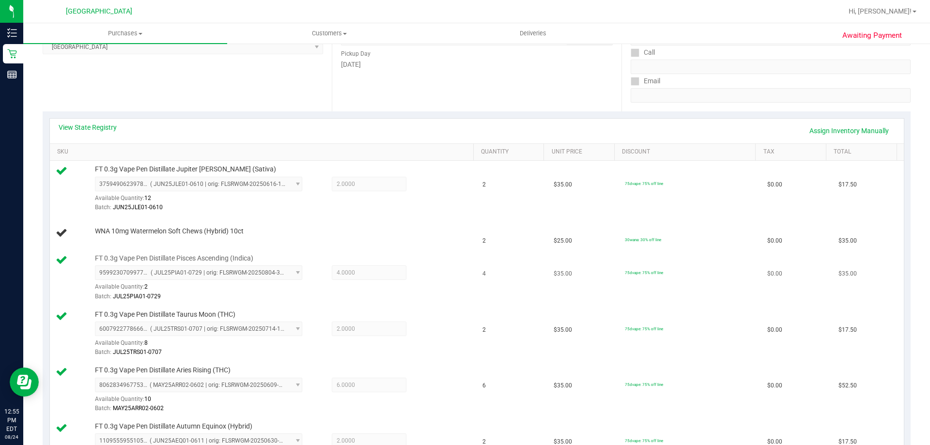
scroll to position [145, 0]
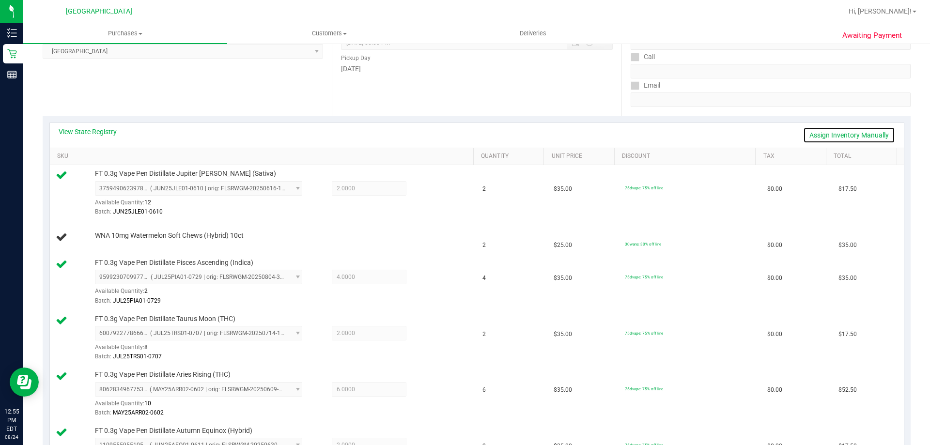
click at [823, 134] on link "Assign Inventory Manually" at bounding box center [849, 135] width 92 height 16
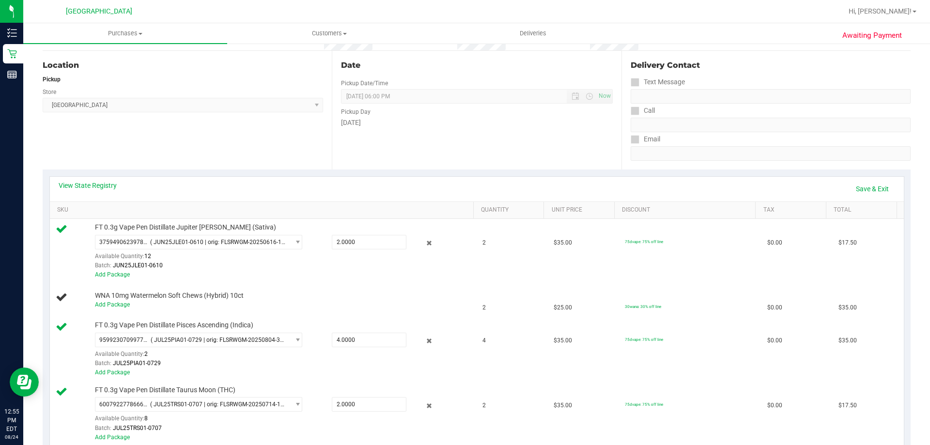
scroll to position [48, 0]
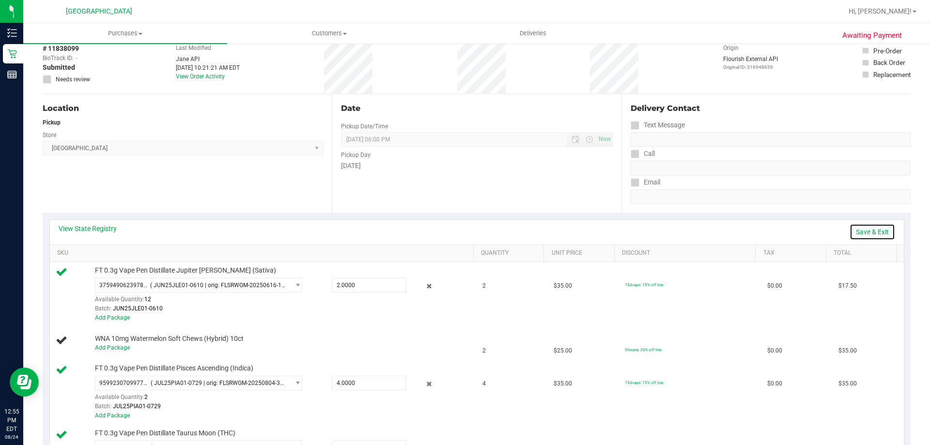
click at [859, 230] on link "Save & Exit" at bounding box center [872, 232] width 46 height 16
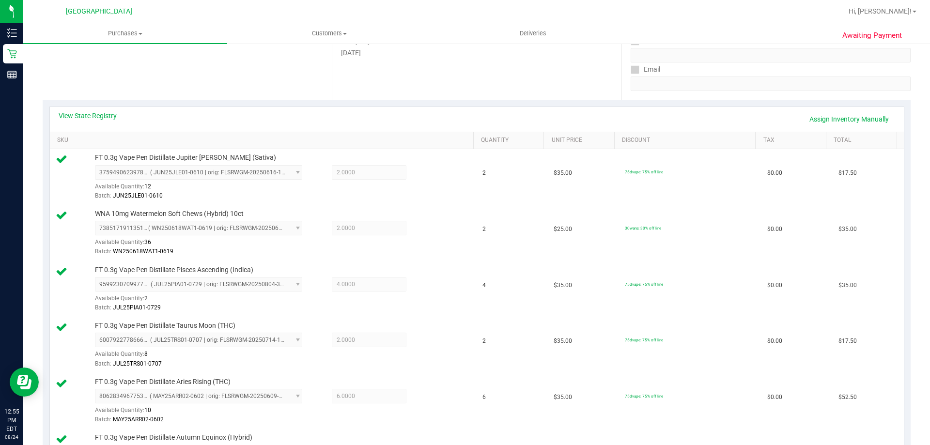
scroll to position [97, 0]
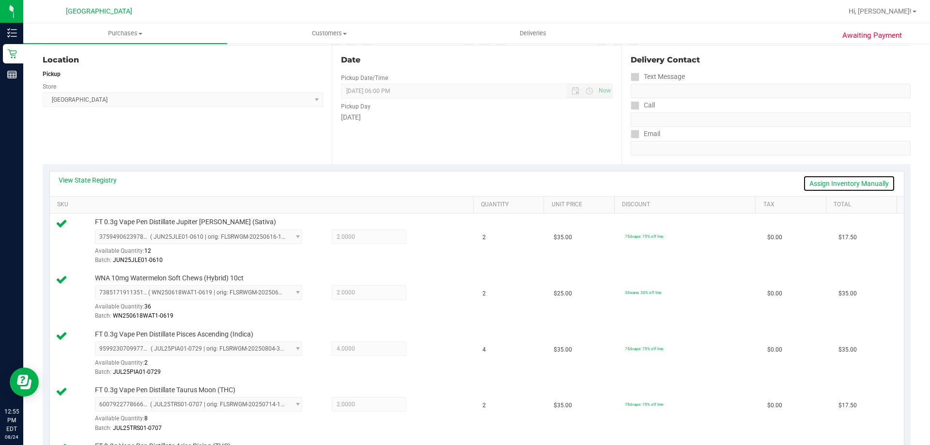
click at [842, 185] on link "Assign Inventory Manually" at bounding box center [849, 183] width 92 height 16
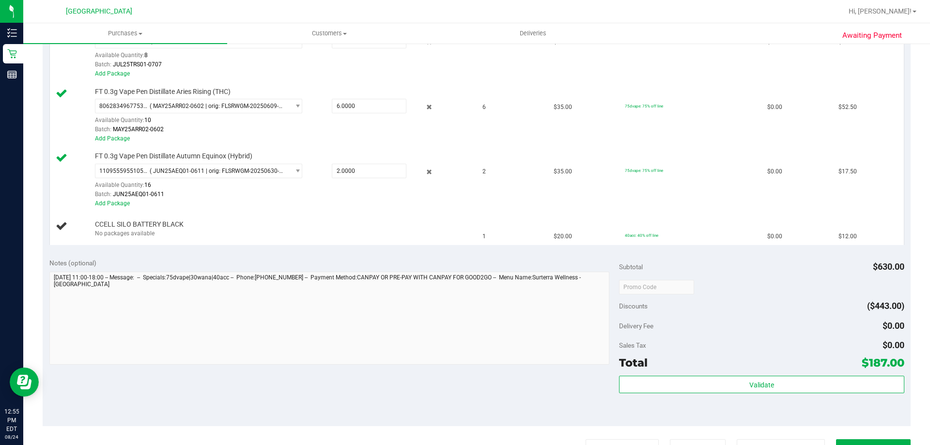
scroll to position [484, 0]
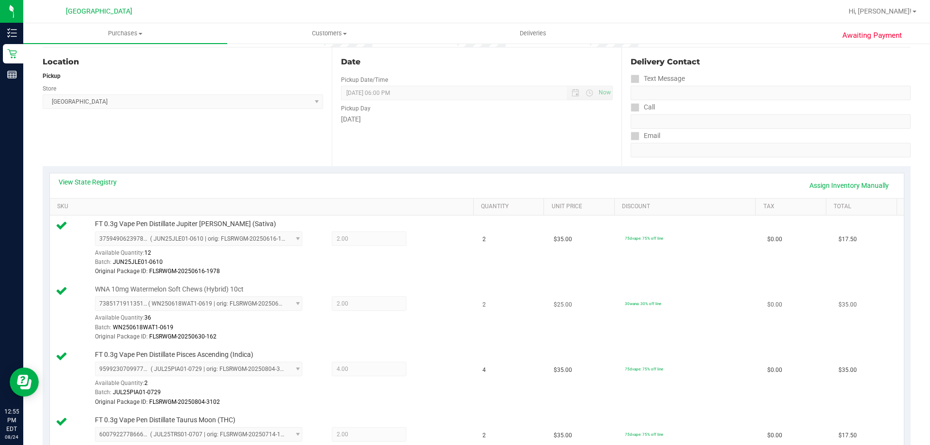
scroll to position [48, 0]
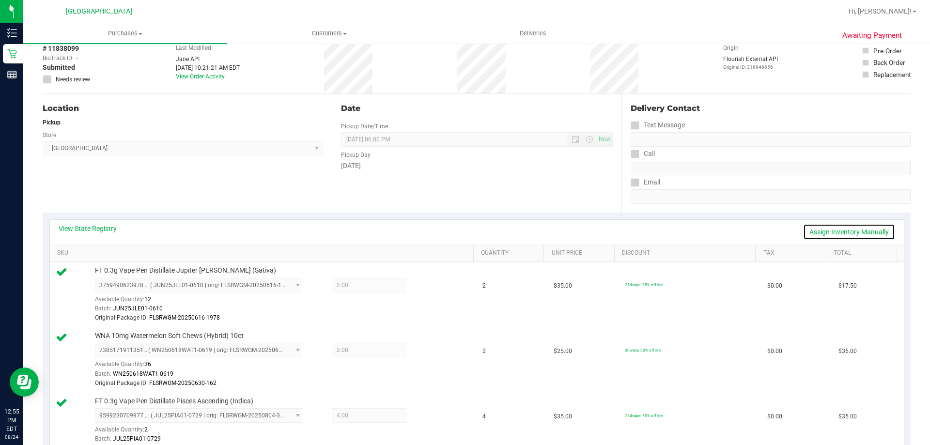
click at [842, 231] on link "Assign Inventory Manually" at bounding box center [849, 232] width 92 height 16
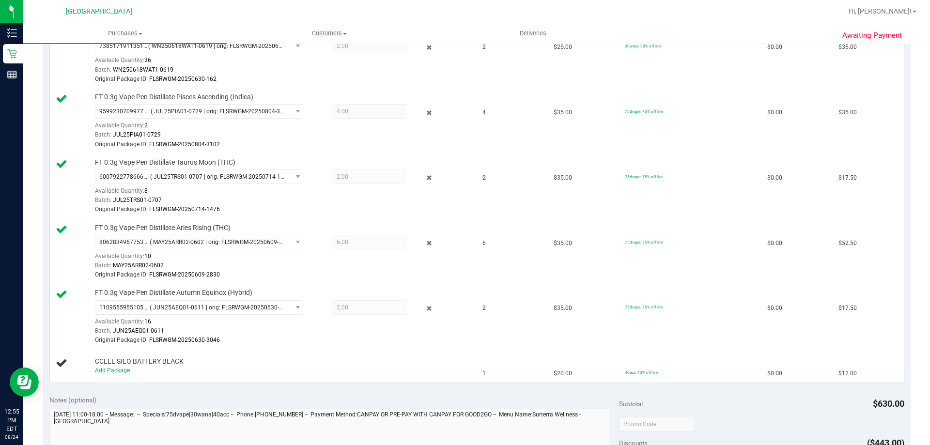
scroll to position [436, 0]
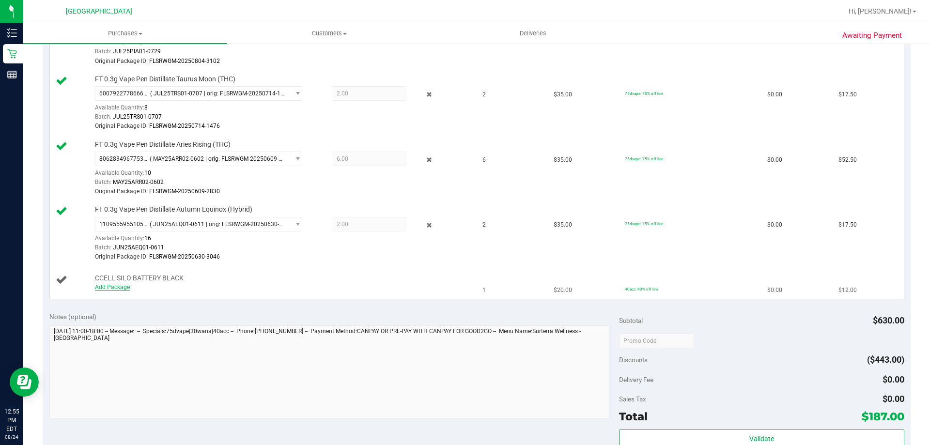
click at [107, 287] on link "Add Package" at bounding box center [112, 287] width 35 height 7
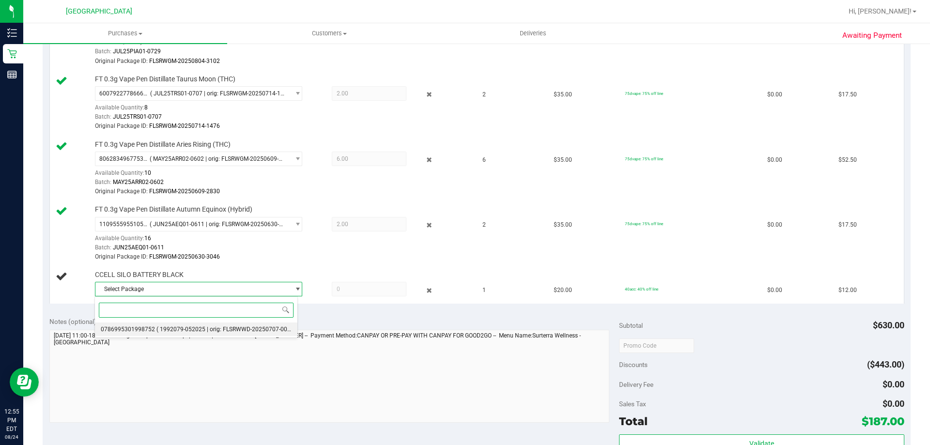
click at [141, 328] on span "0786995301998752" at bounding box center [128, 329] width 54 height 7
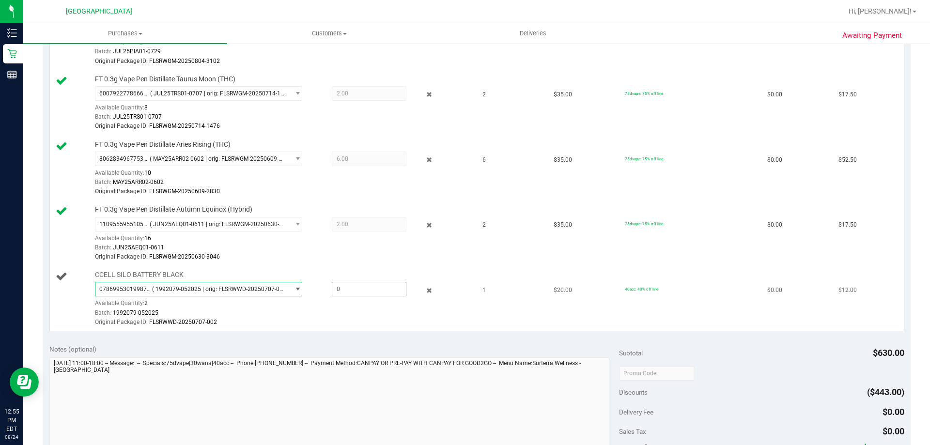
click at [349, 290] on span at bounding box center [369, 289] width 75 height 15
type input "1"
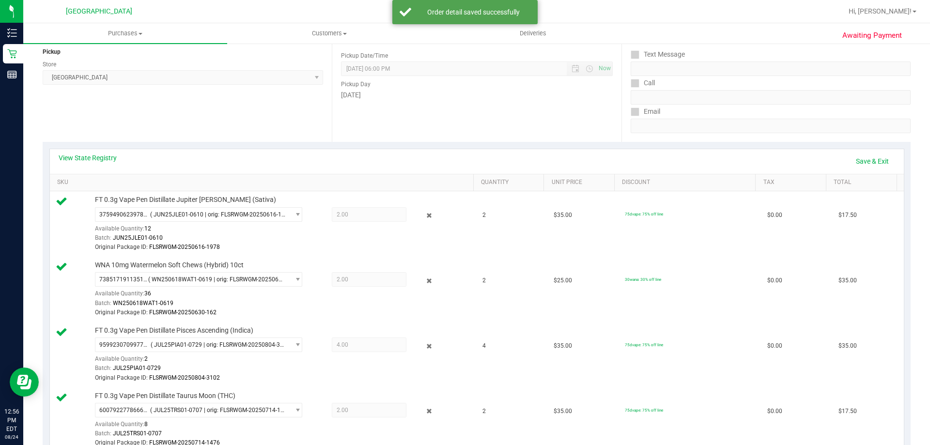
scroll to position [0, 0]
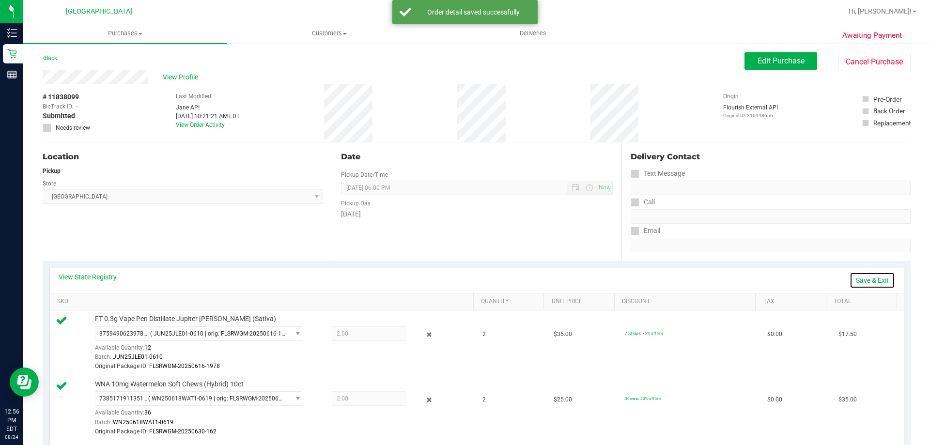
click at [855, 279] on link "Save & Exit" at bounding box center [872, 280] width 46 height 16
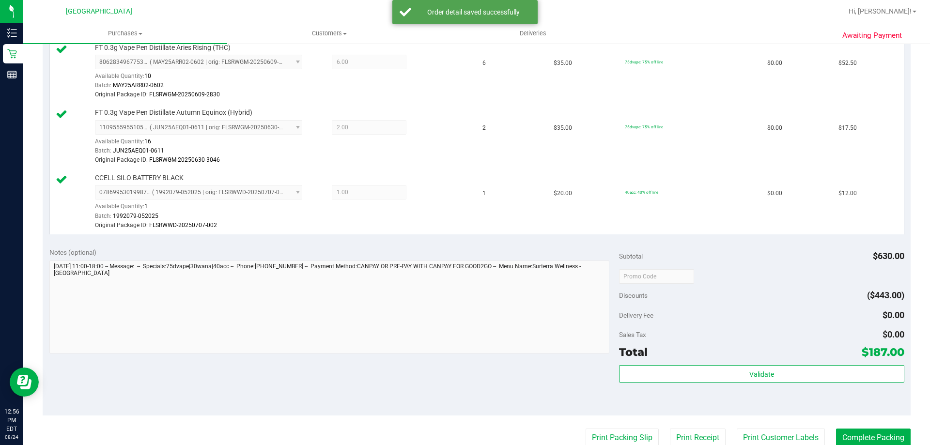
scroll to position [629, 0]
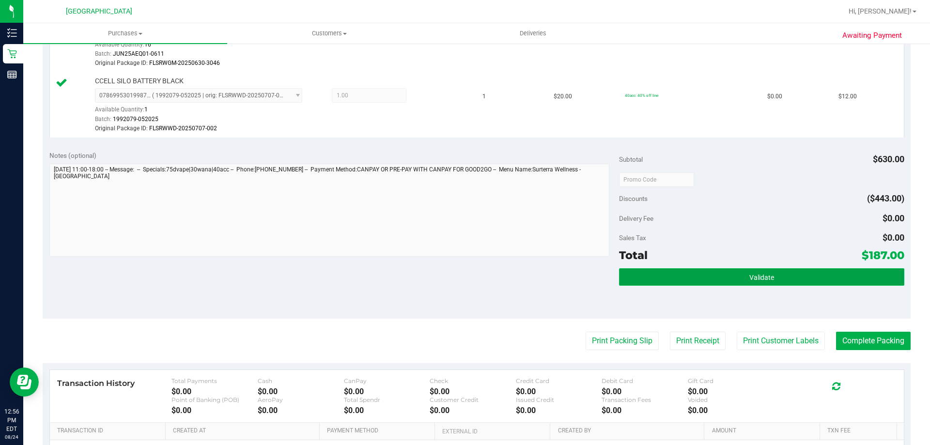
click at [749, 275] on span "Validate" at bounding box center [761, 278] width 25 height 8
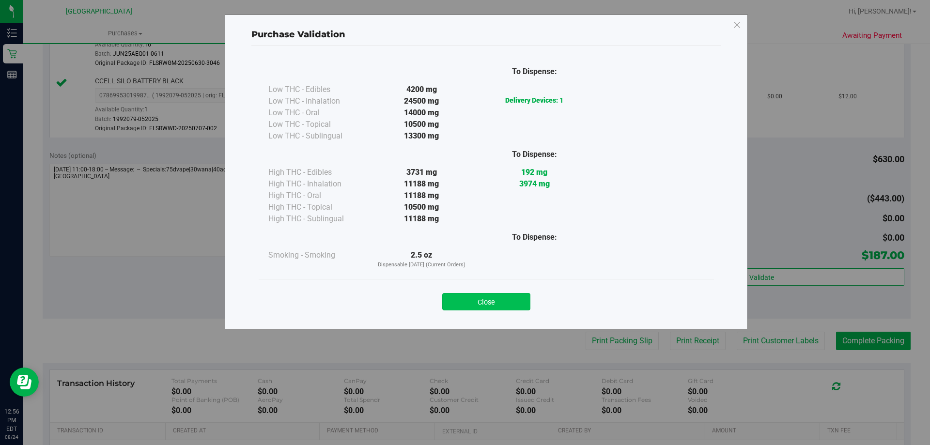
click at [490, 302] on button "Close" at bounding box center [486, 301] width 88 height 17
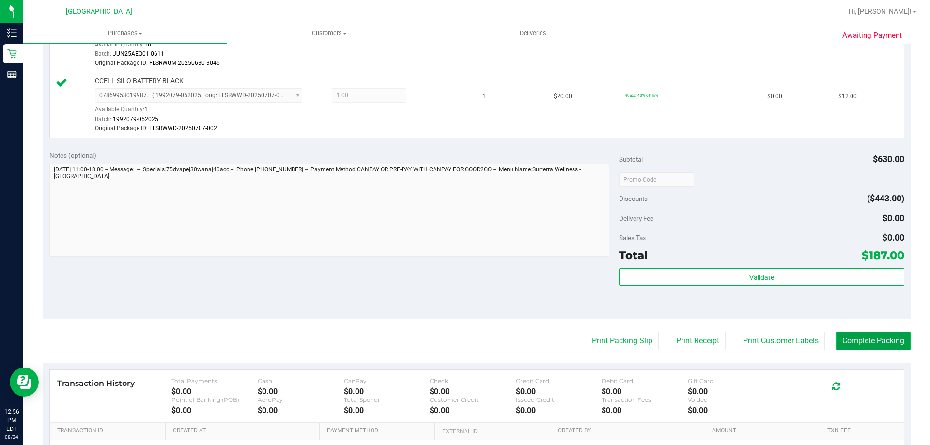
click at [859, 340] on button "Complete Packing" at bounding box center [873, 341] width 75 height 18
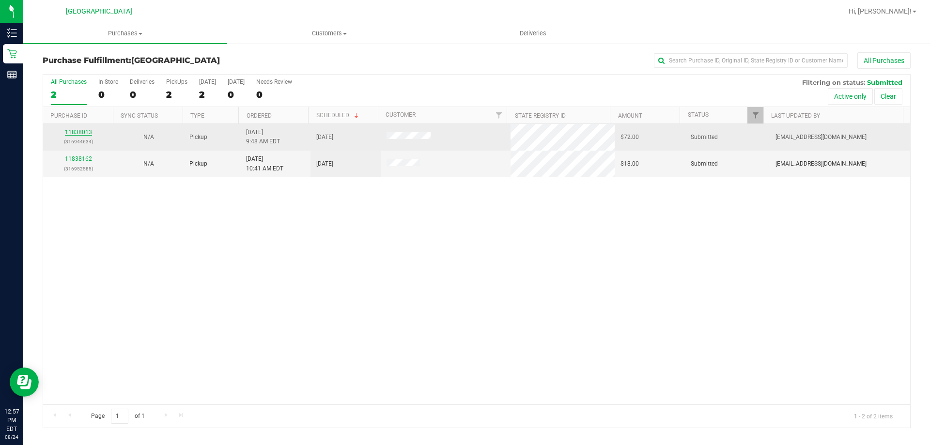
click at [82, 130] on link "11838013" at bounding box center [78, 132] width 27 height 7
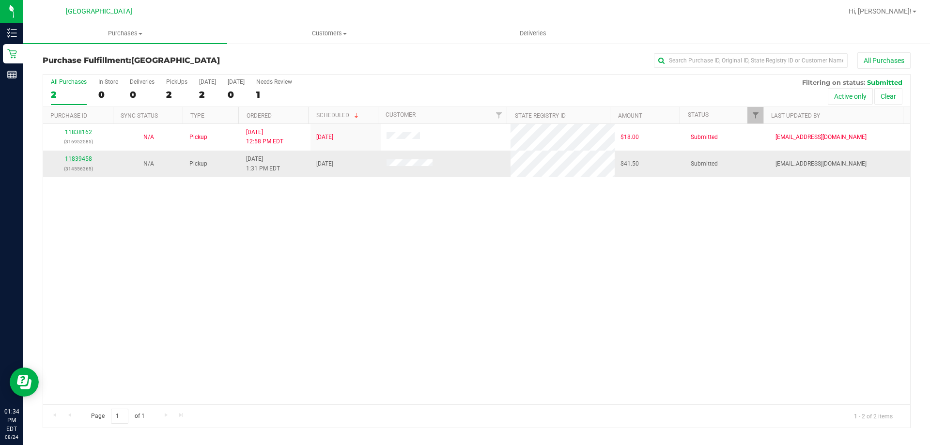
click at [83, 157] on link "11839458" at bounding box center [78, 158] width 27 height 7
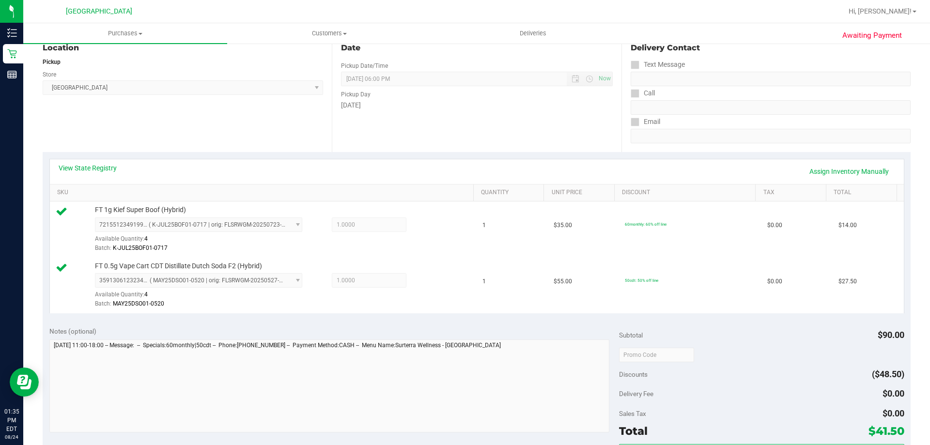
scroll to position [290, 0]
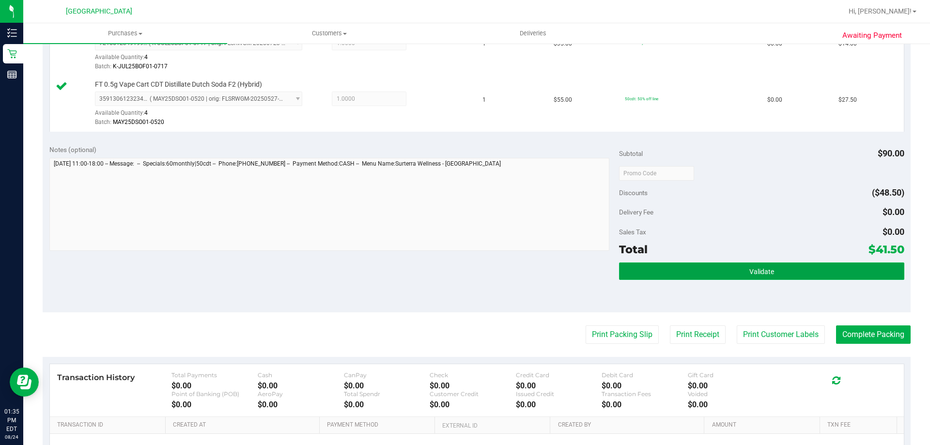
click at [665, 273] on button "Validate" at bounding box center [761, 270] width 285 height 17
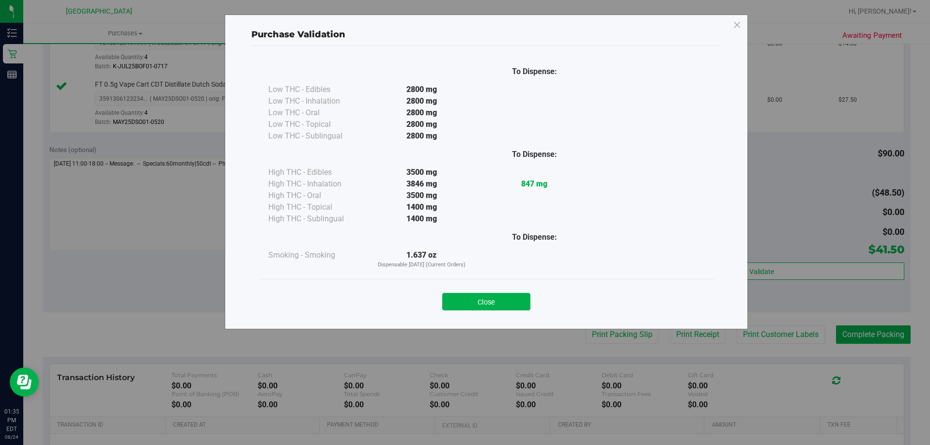
drag, startPoint x: 456, startPoint y: 286, endPoint x: 466, endPoint y: 293, distance: 12.4
click at [457, 287] on div "Close" at bounding box center [486, 298] width 455 height 39
drag, startPoint x: 466, startPoint y: 294, endPoint x: 603, endPoint y: 345, distance: 146.1
click at [476, 301] on button "Close" at bounding box center [486, 301] width 88 height 17
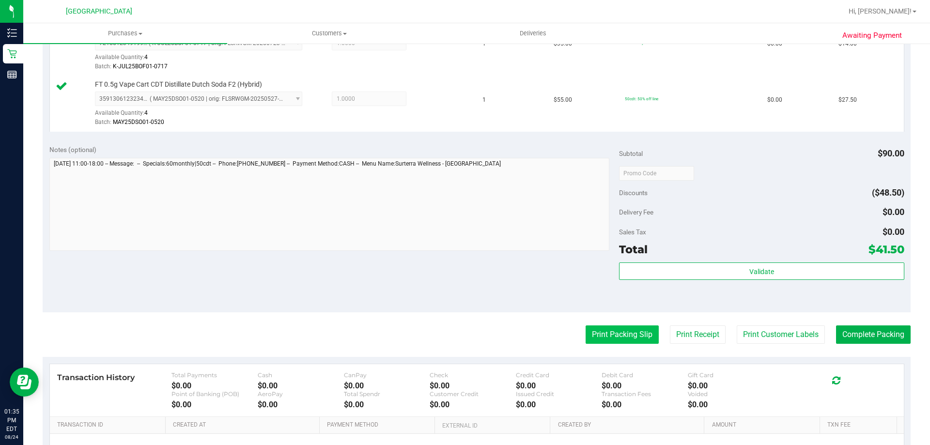
click at [624, 341] on button "Print Packing Slip" at bounding box center [621, 334] width 73 height 18
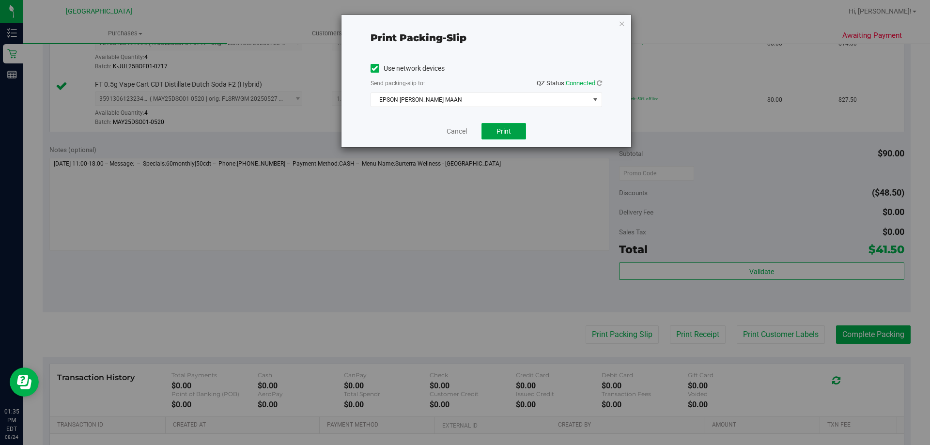
click at [501, 126] on button "Print" at bounding box center [503, 131] width 45 height 16
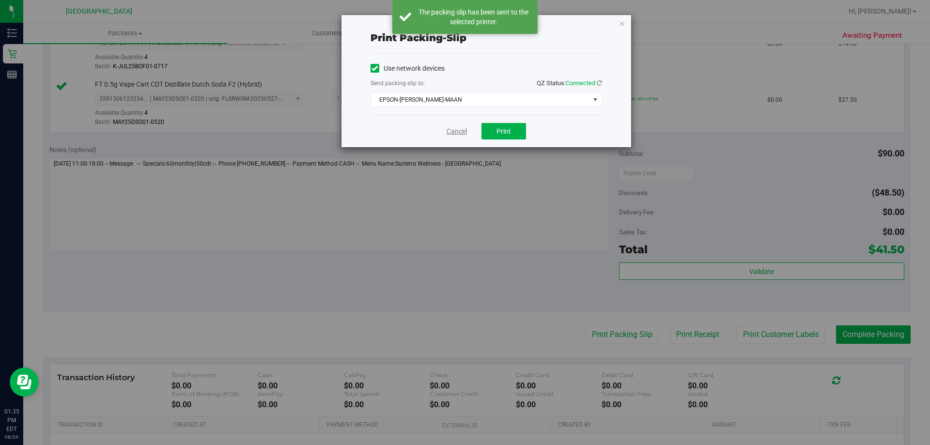
click at [455, 132] on link "Cancel" at bounding box center [456, 131] width 20 height 10
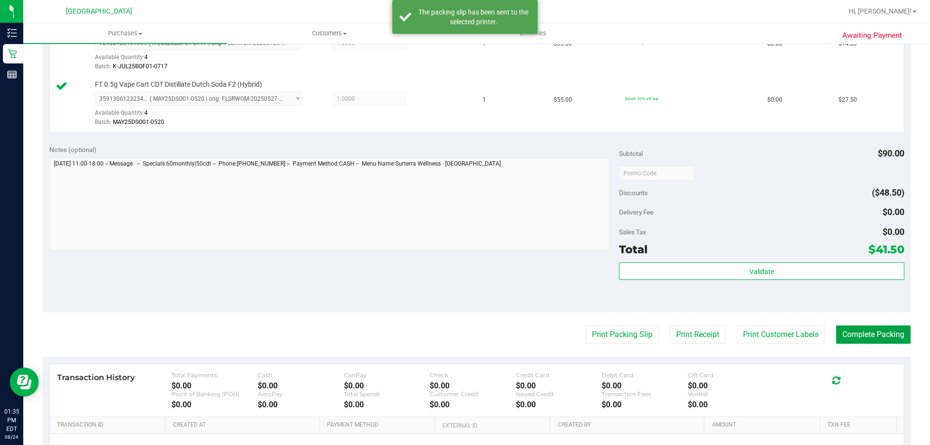
click at [870, 336] on button "Complete Packing" at bounding box center [873, 334] width 75 height 18
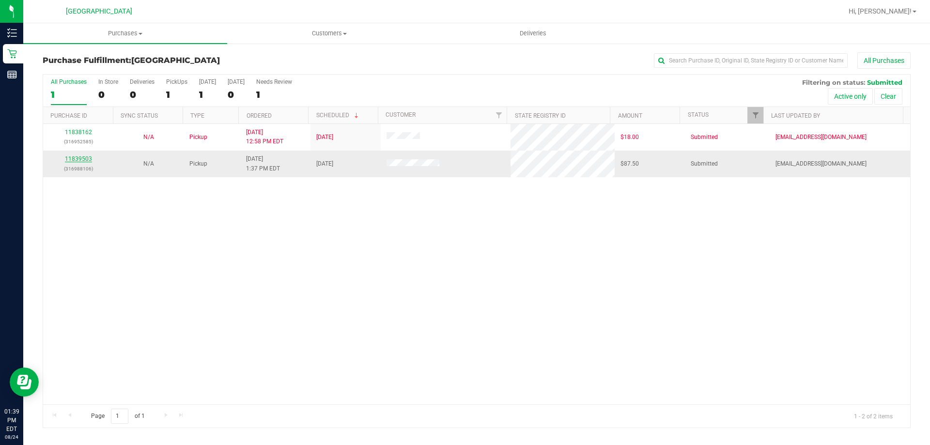
click at [84, 160] on link "11839503" at bounding box center [78, 158] width 27 height 7
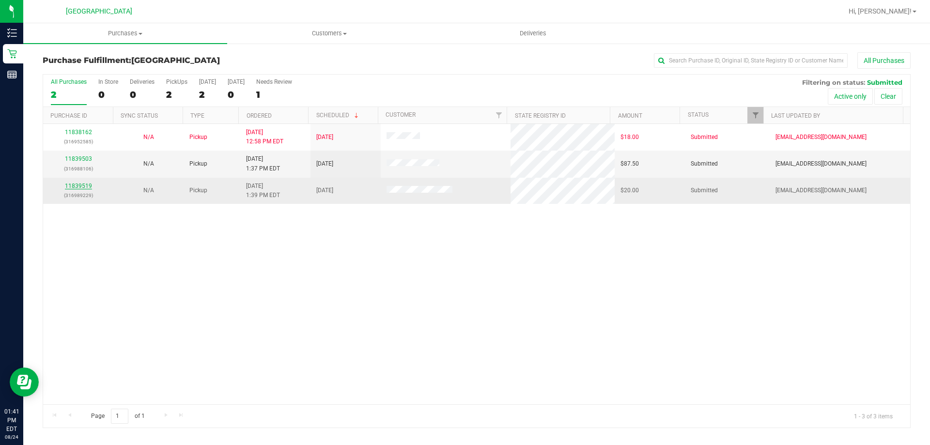
click at [79, 188] on link "11839519" at bounding box center [78, 186] width 27 height 7
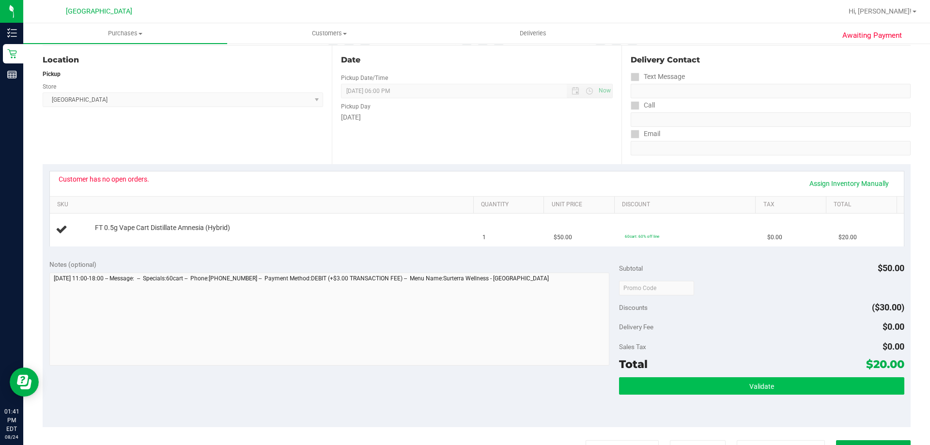
scroll to position [194, 0]
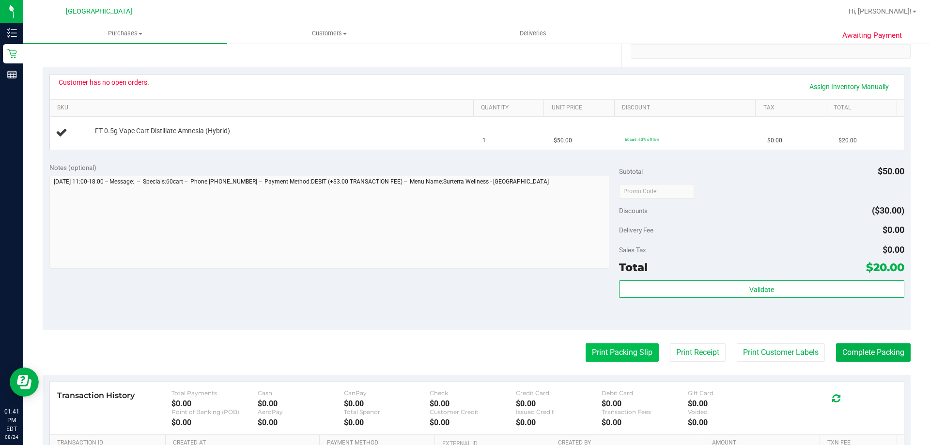
click at [621, 358] on button "Print Packing Slip" at bounding box center [621, 352] width 73 height 18
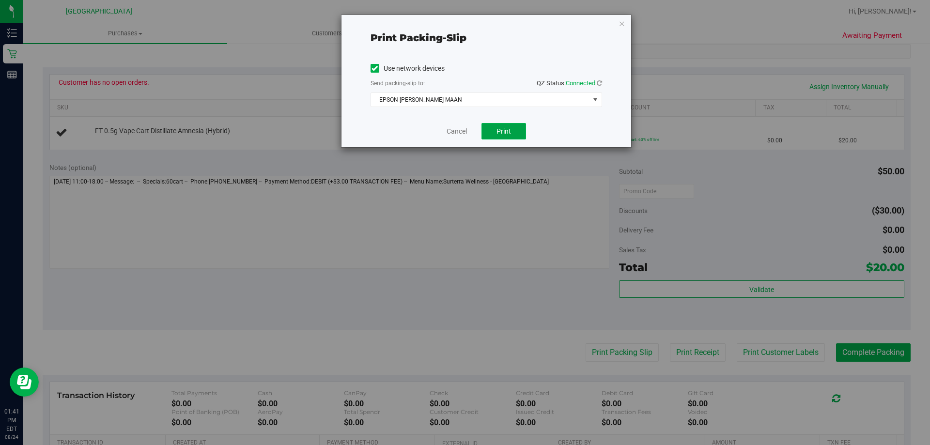
click at [503, 129] on span "Print" at bounding box center [503, 131] width 15 height 8
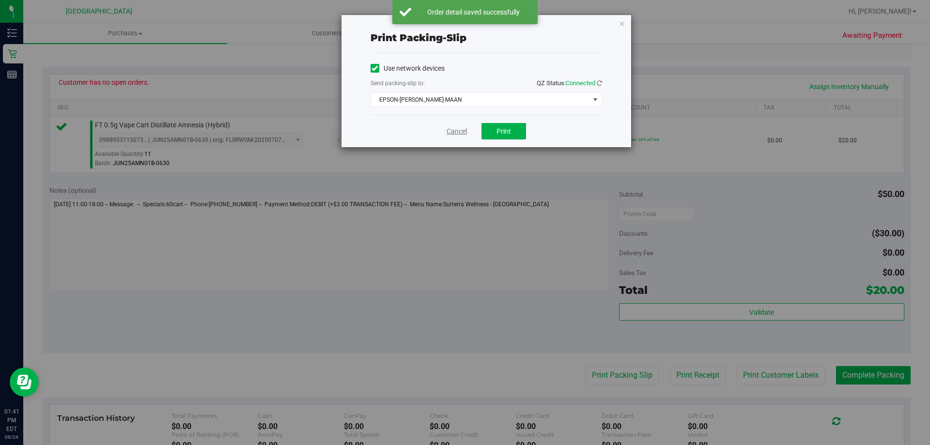
click at [462, 132] on link "Cancel" at bounding box center [456, 131] width 20 height 10
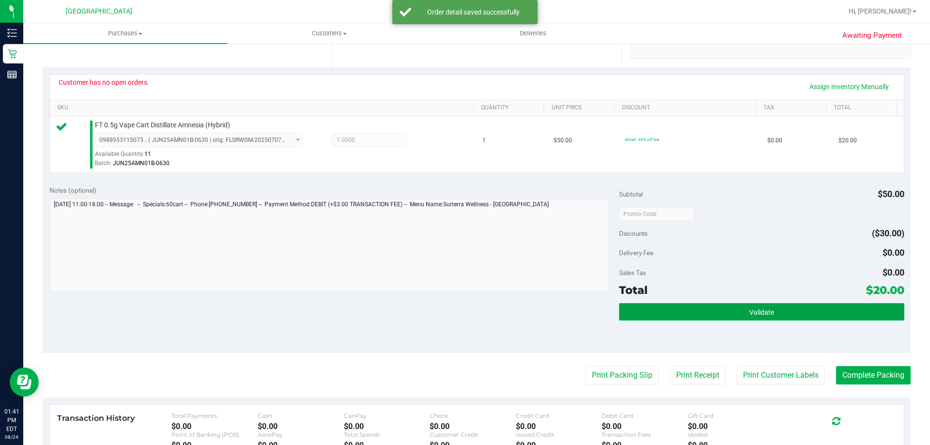
click at [753, 317] on button "Validate" at bounding box center [761, 311] width 285 height 17
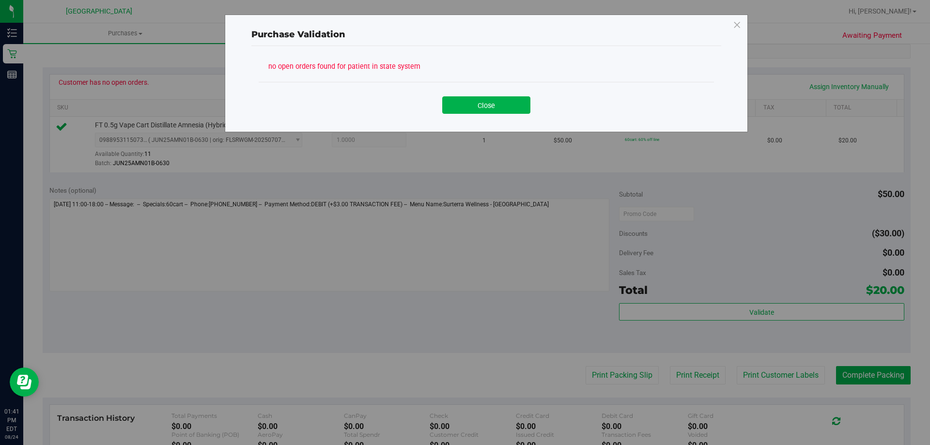
click at [488, 119] on div "Close" at bounding box center [486, 101] width 455 height 39
click at [491, 109] on button "Close" at bounding box center [486, 104] width 88 height 17
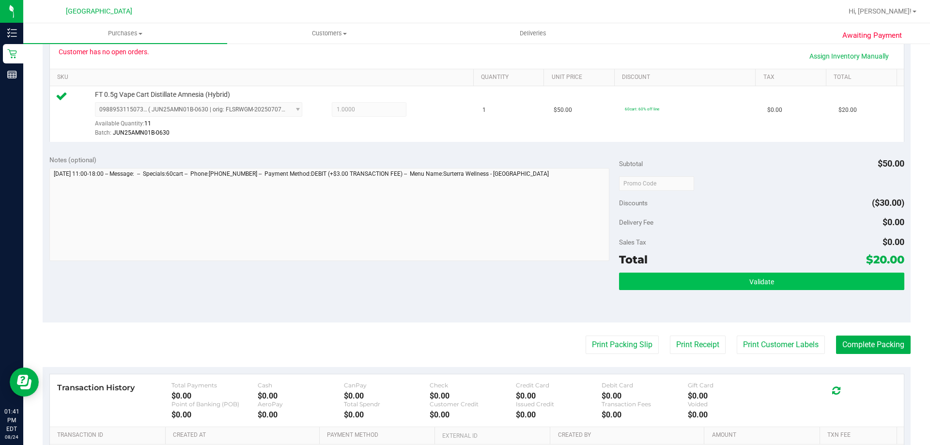
scroll to position [242, 0]
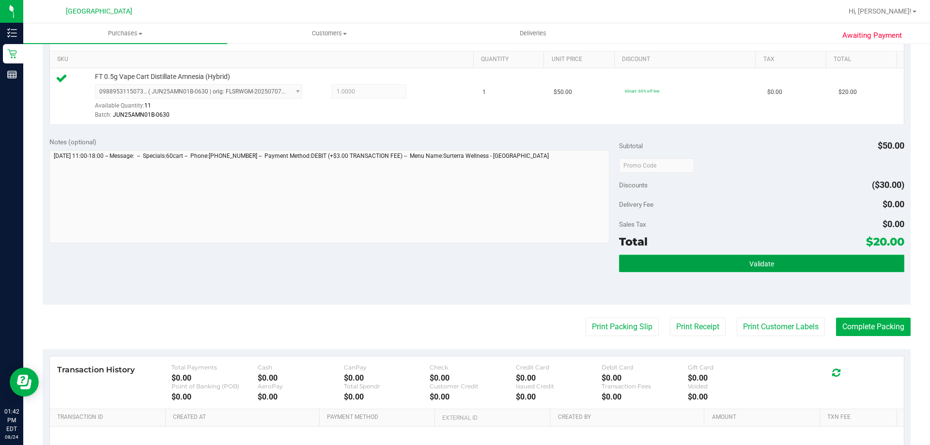
click at [752, 268] on button "Validate" at bounding box center [761, 263] width 285 height 17
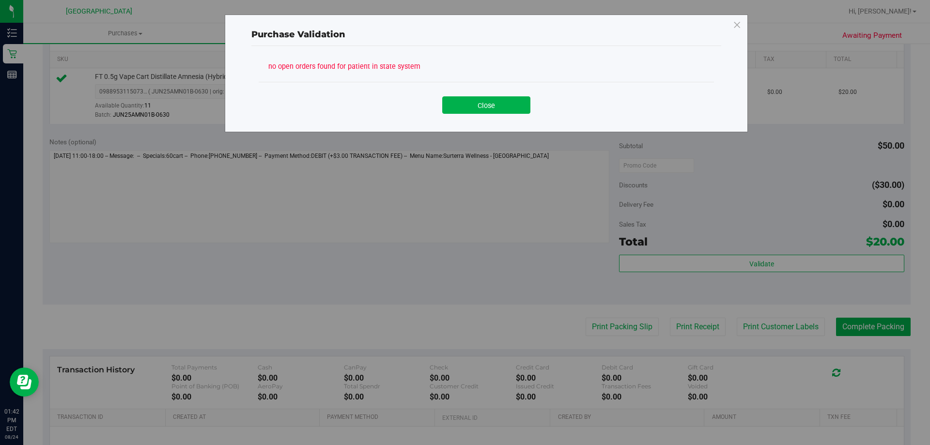
click at [476, 94] on div "Close" at bounding box center [486, 102] width 441 height 24
click at [486, 109] on button "Close" at bounding box center [486, 104] width 88 height 17
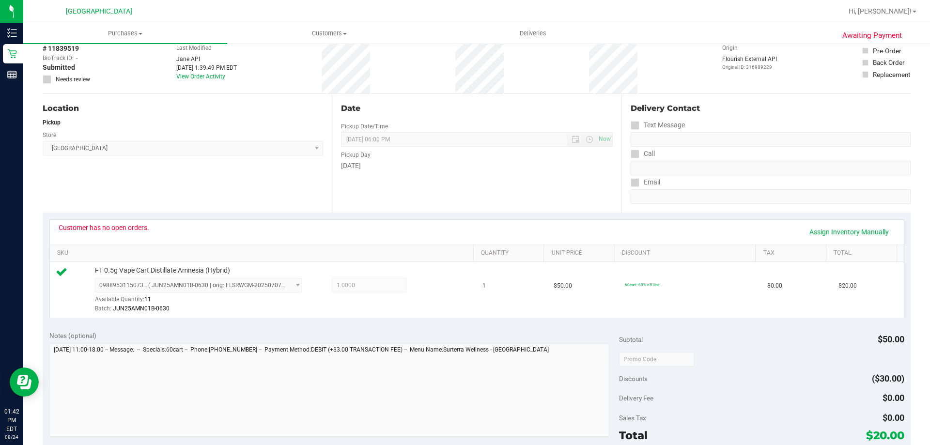
scroll to position [0, 0]
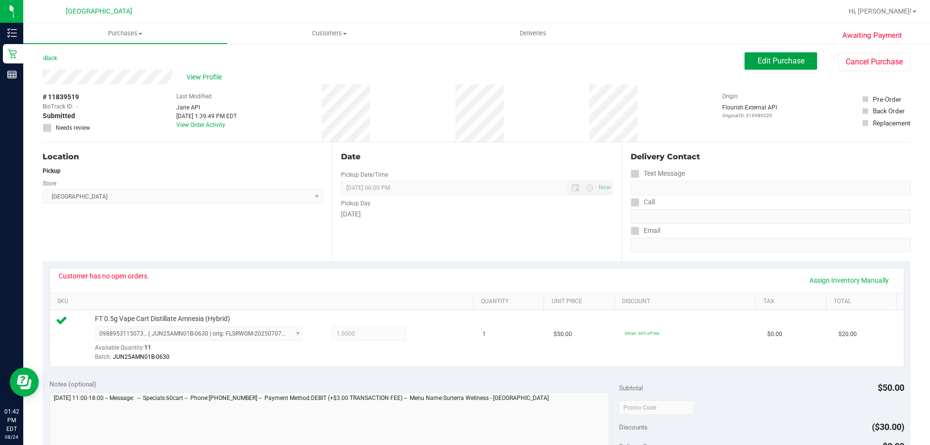
click at [782, 66] on button "Edit Purchase" at bounding box center [780, 60] width 73 height 17
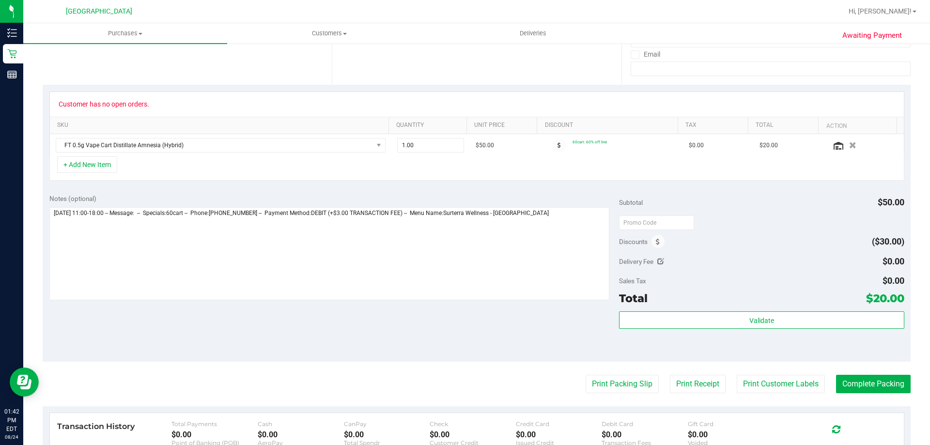
scroll to position [194, 0]
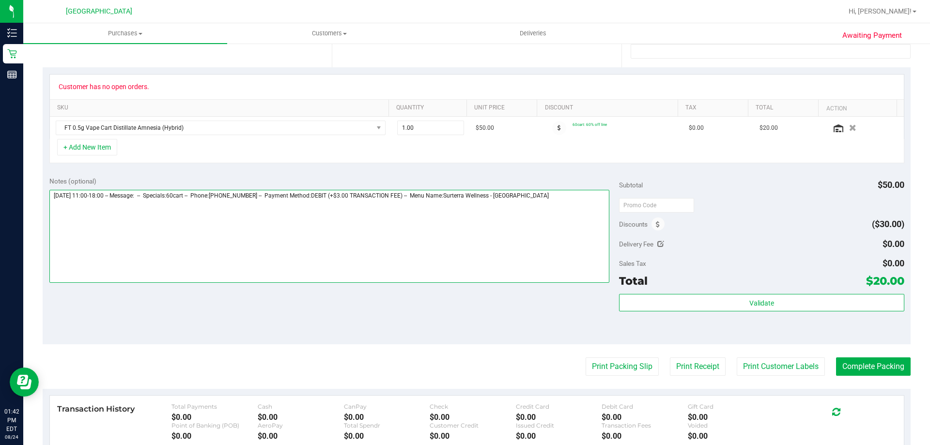
click at [305, 232] on textarea at bounding box center [329, 236] width 560 height 93
click at [571, 198] on textarea at bounding box center [329, 236] width 560 height 93
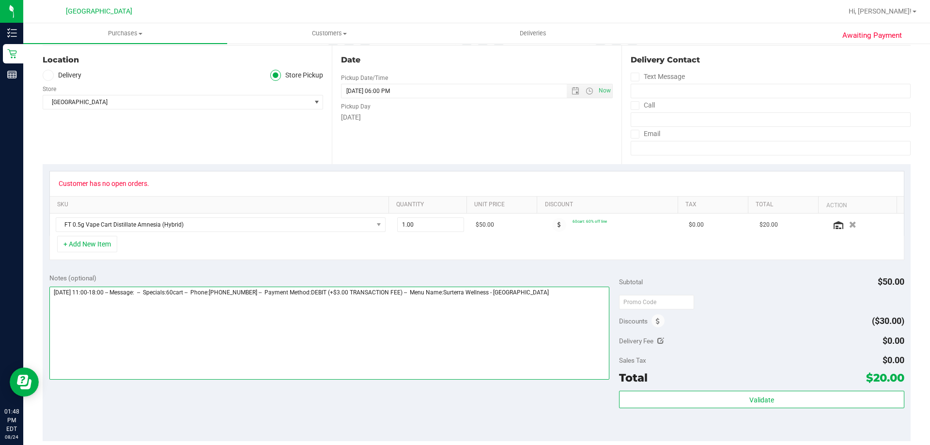
scroll to position [0, 0]
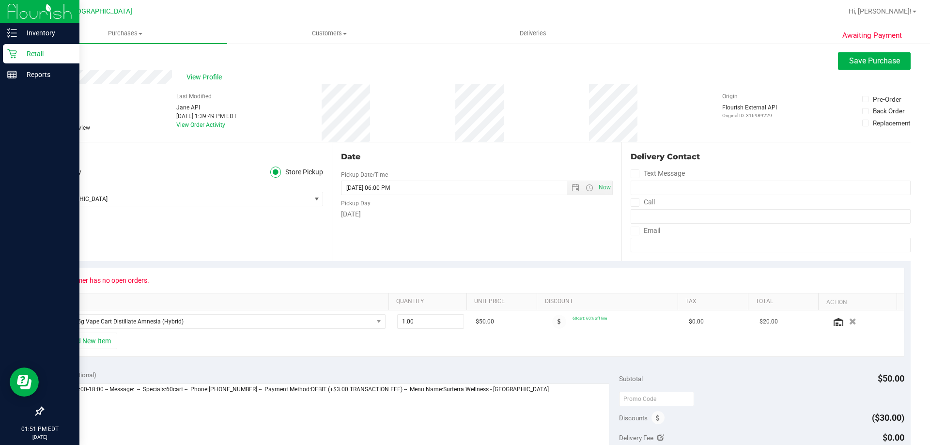
click at [15, 53] on icon at bounding box center [12, 54] width 10 height 10
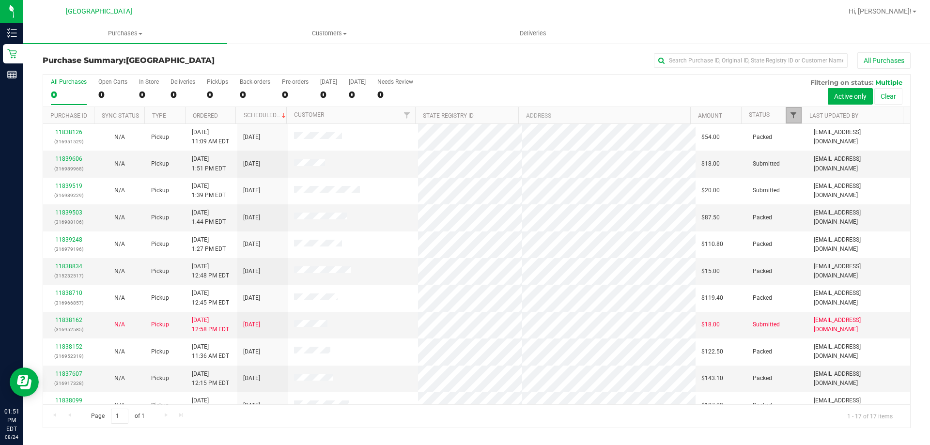
click at [793, 118] on span "Filter" at bounding box center [793, 115] width 8 height 8
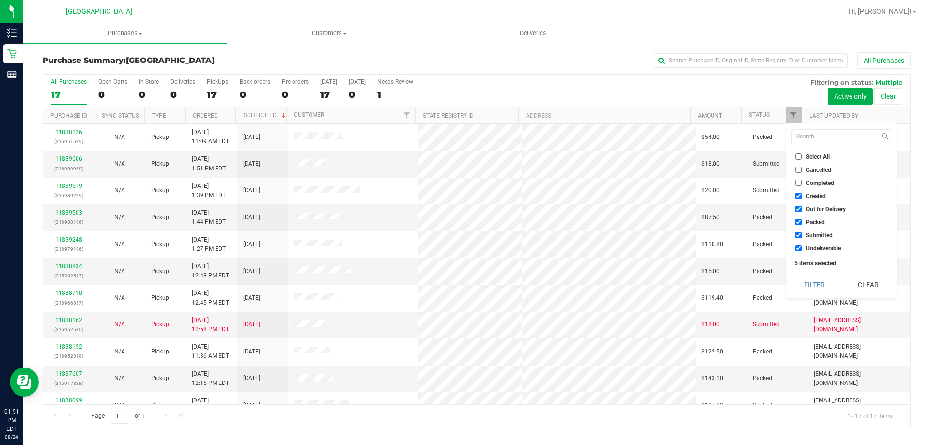
click at [798, 156] on input "Select All" at bounding box center [798, 156] width 6 height 6
checkbox input "true"
click at [798, 156] on input "Select All" at bounding box center [798, 156] width 6 height 6
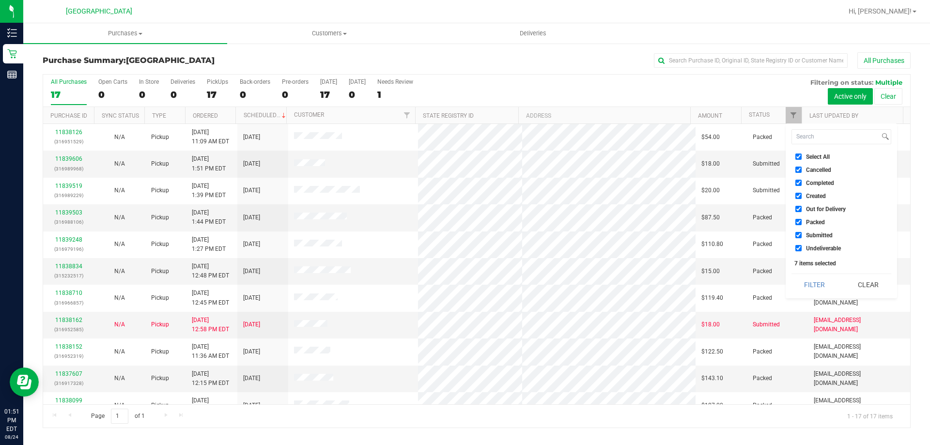
checkbox input "false"
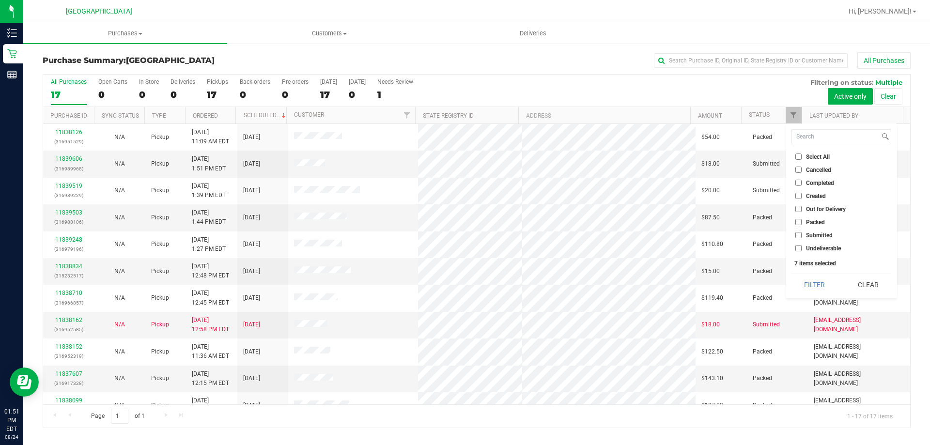
checkbox input "false"
click at [818, 234] on span "Submitted" at bounding box center [819, 235] width 27 height 6
click at [801, 234] on input "Submitted" at bounding box center [798, 235] width 6 height 6
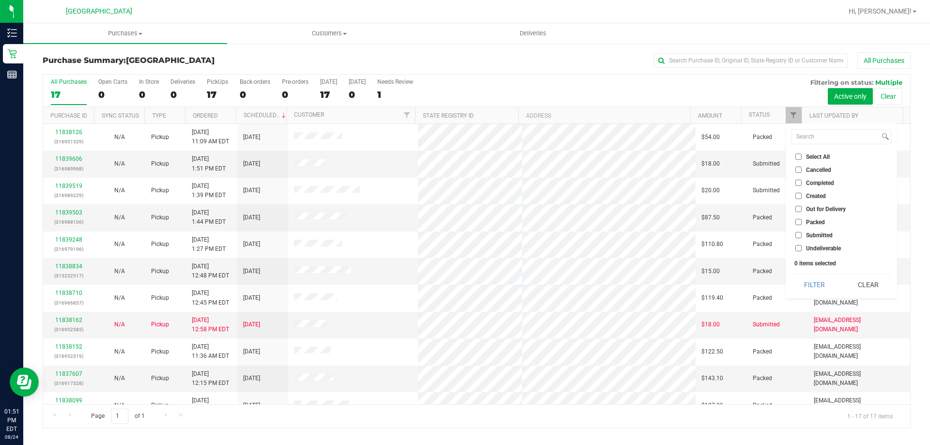
checkbox input "true"
click at [815, 286] on button "Filter" at bounding box center [814, 284] width 46 height 21
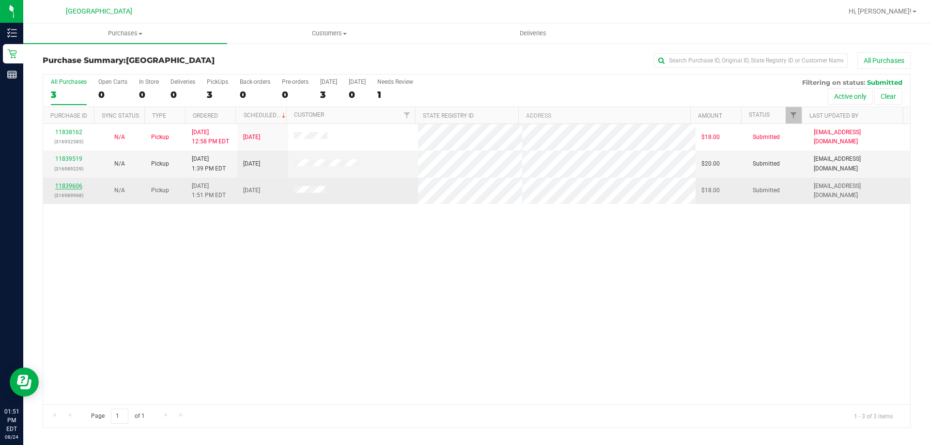
click at [68, 185] on link "11839606" at bounding box center [68, 186] width 27 height 7
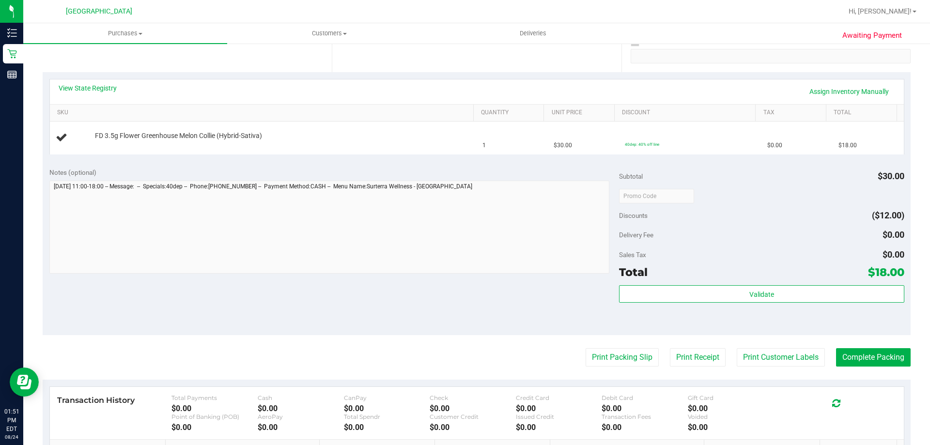
scroll to position [324, 0]
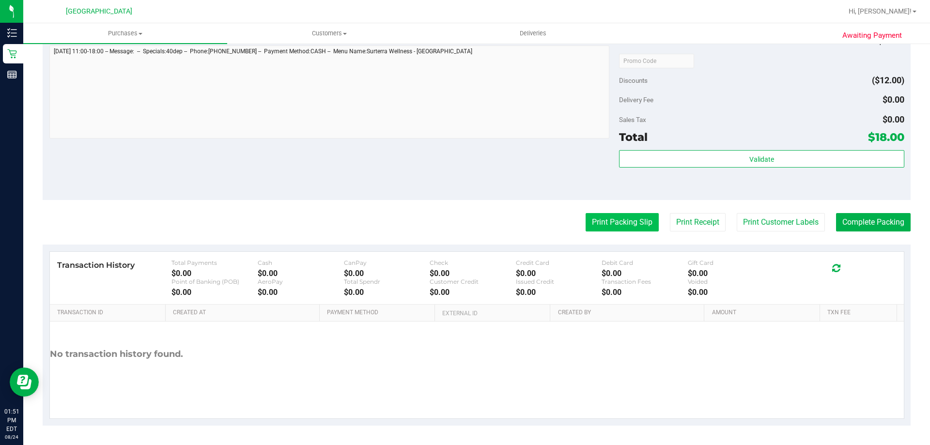
click at [596, 217] on button "Print Packing Slip" at bounding box center [621, 222] width 73 height 18
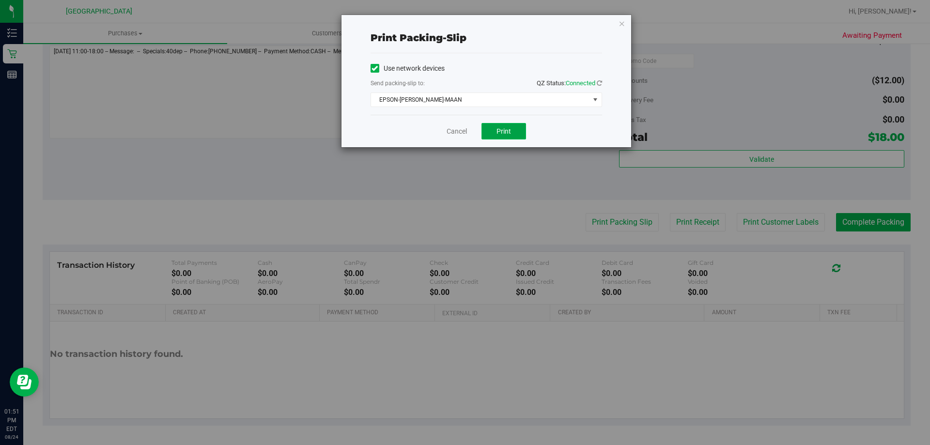
click at [497, 128] on span "Print" at bounding box center [503, 131] width 15 height 8
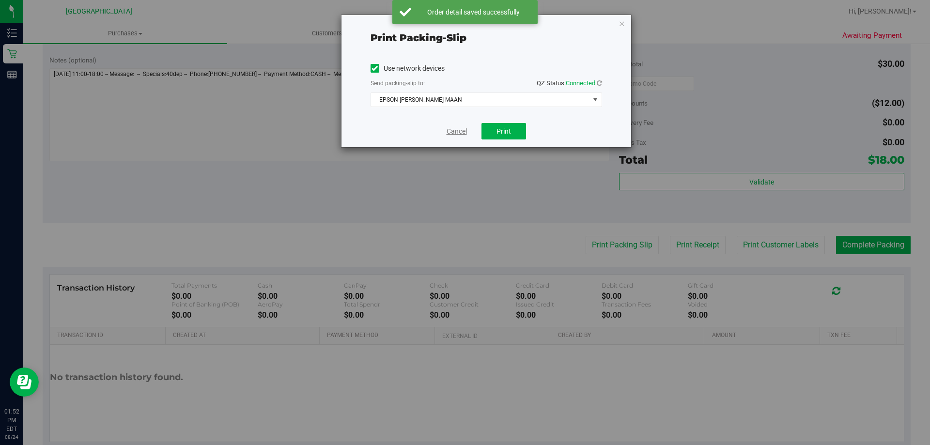
click at [460, 126] on link "Cancel" at bounding box center [456, 131] width 20 height 10
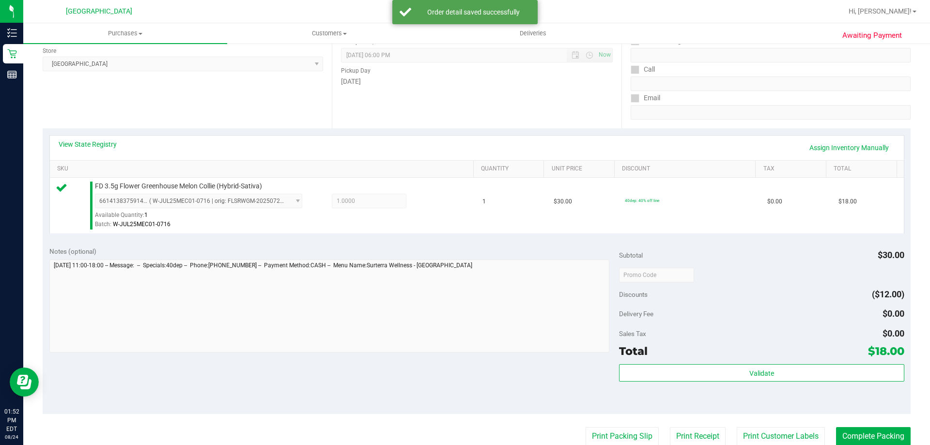
scroll to position [130, 0]
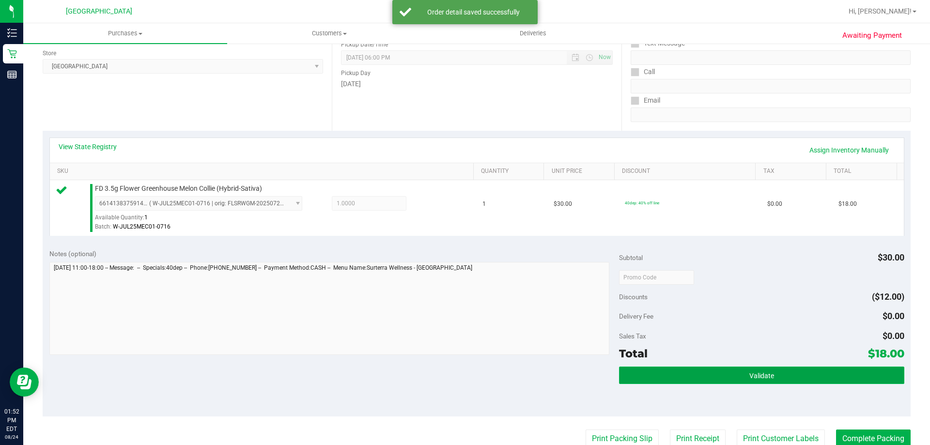
click at [808, 379] on button "Validate" at bounding box center [761, 375] width 285 height 17
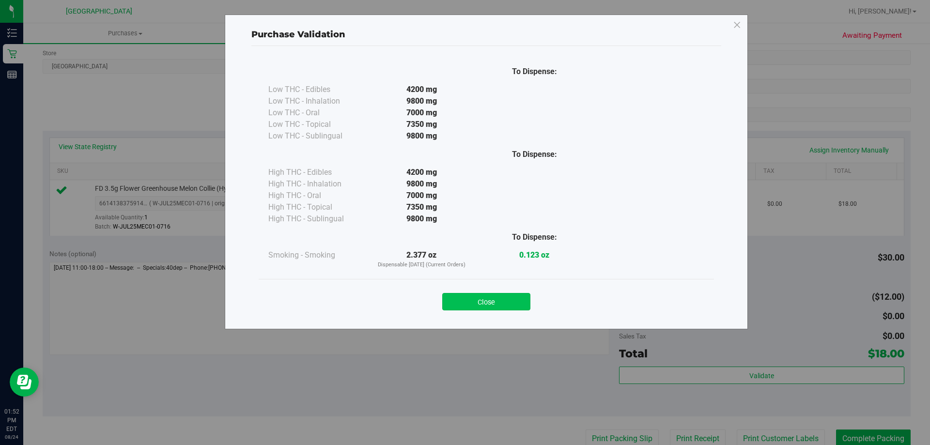
click at [512, 299] on button "Close" at bounding box center [486, 301] width 88 height 17
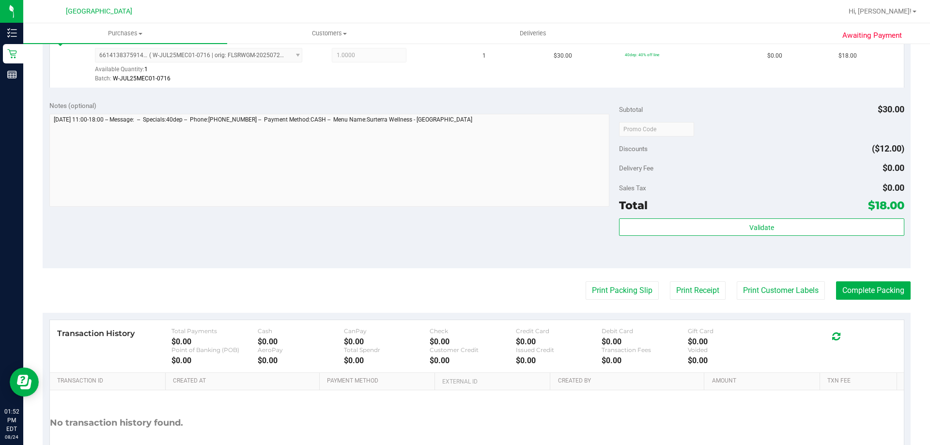
scroll to position [290, 0]
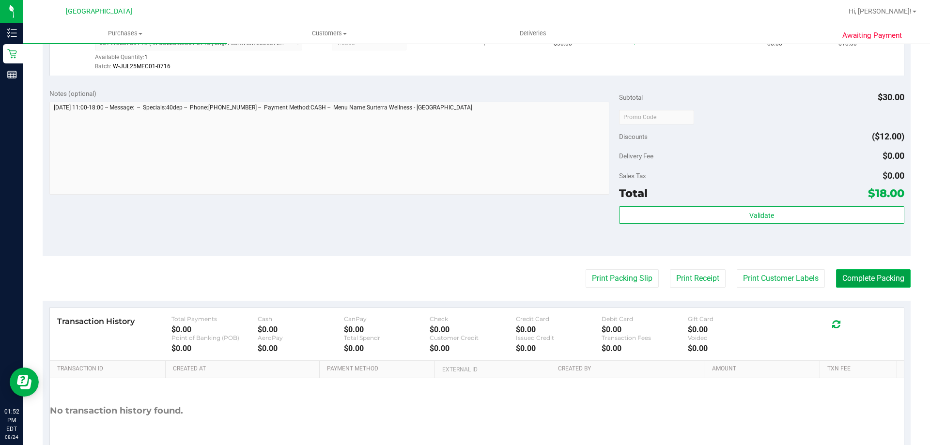
click at [859, 271] on button "Complete Packing" at bounding box center [873, 278] width 75 height 18
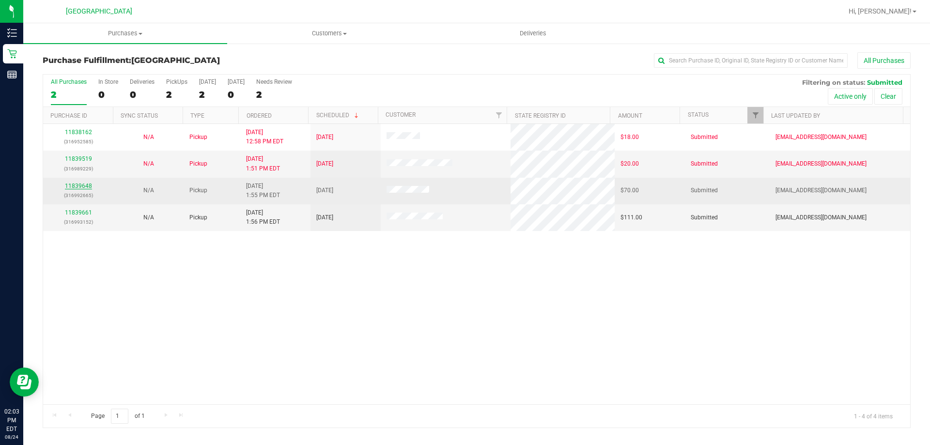
click at [84, 184] on link "11839648" at bounding box center [78, 186] width 27 height 7
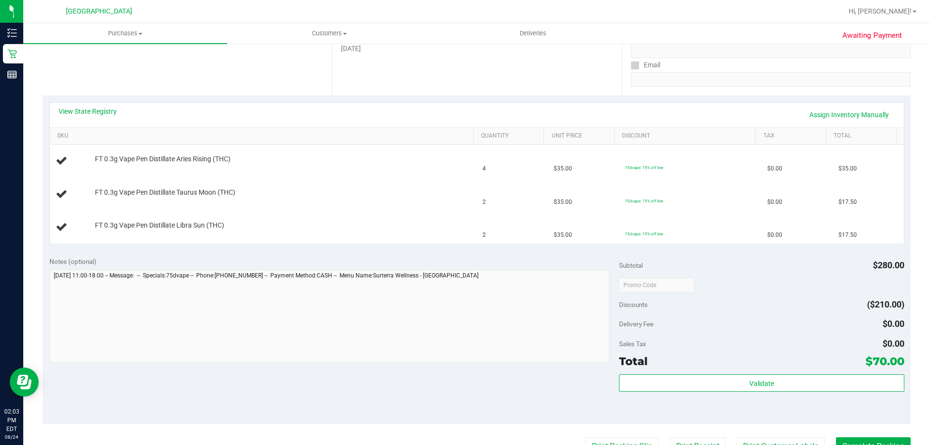
scroll to position [194, 0]
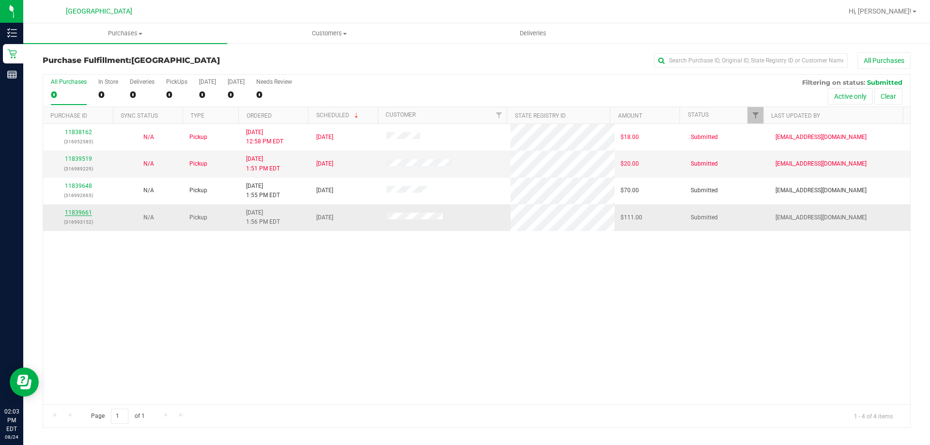
click at [83, 210] on link "11839661" at bounding box center [78, 212] width 27 height 7
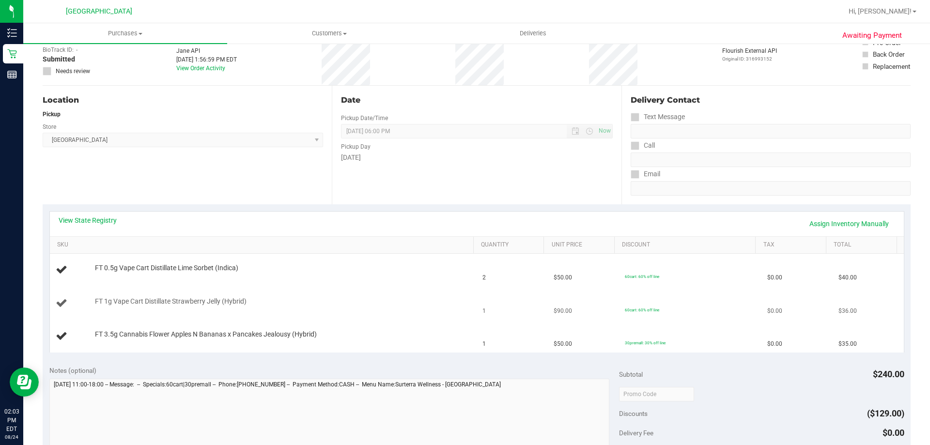
scroll to position [194, 0]
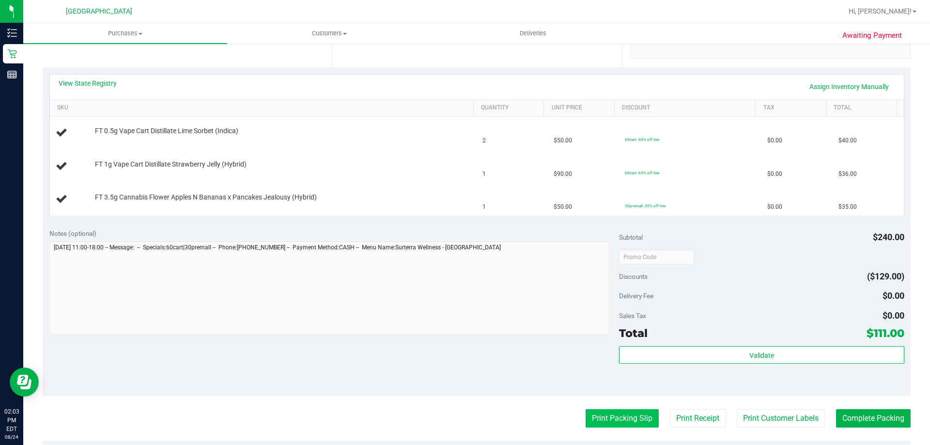
click at [628, 418] on button "Print Packing Slip" at bounding box center [621, 418] width 73 height 18
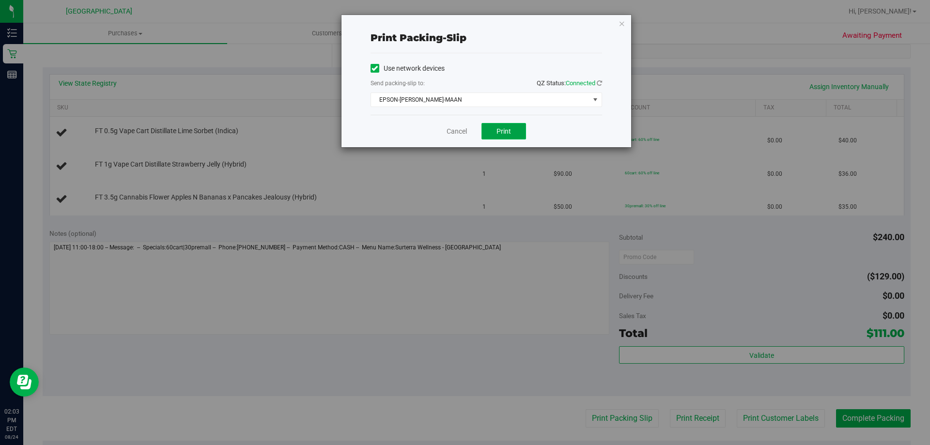
click at [509, 126] on button "Print" at bounding box center [503, 131] width 45 height 16
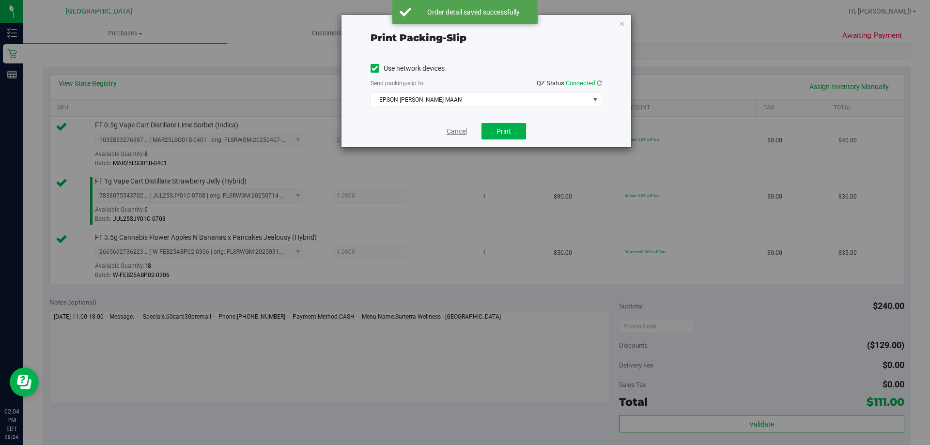
click at [452, 129] on link "Cancel" at bounding box center [456, 131] width 20 height 10
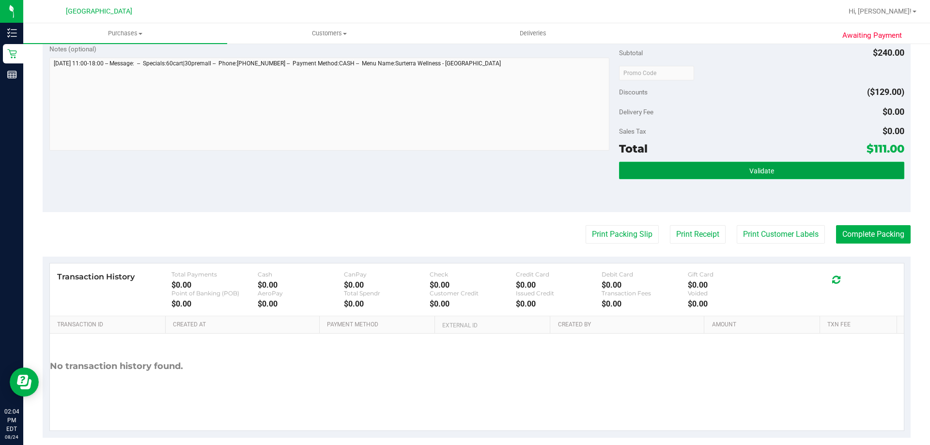
click at [730, 168] on button "Validate" at bounding box center [761, 170] width 285 height 17
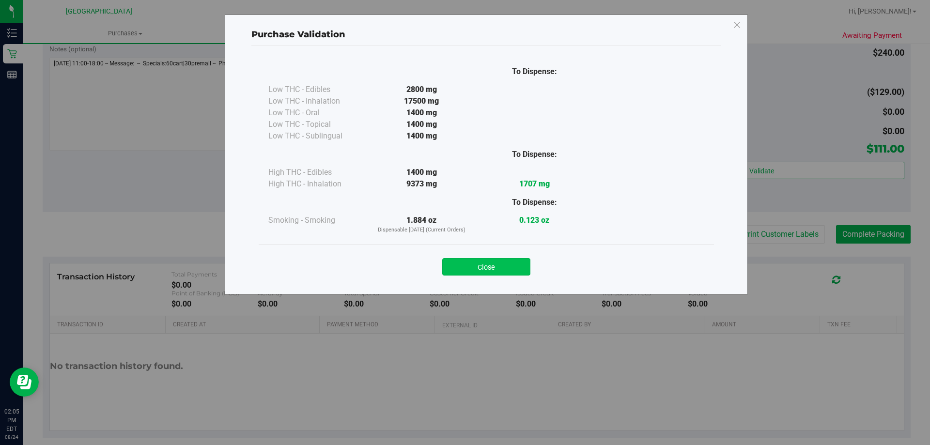
click at [494, 271] on button "Close" at bounding box center [486, 266] width 88 height 17
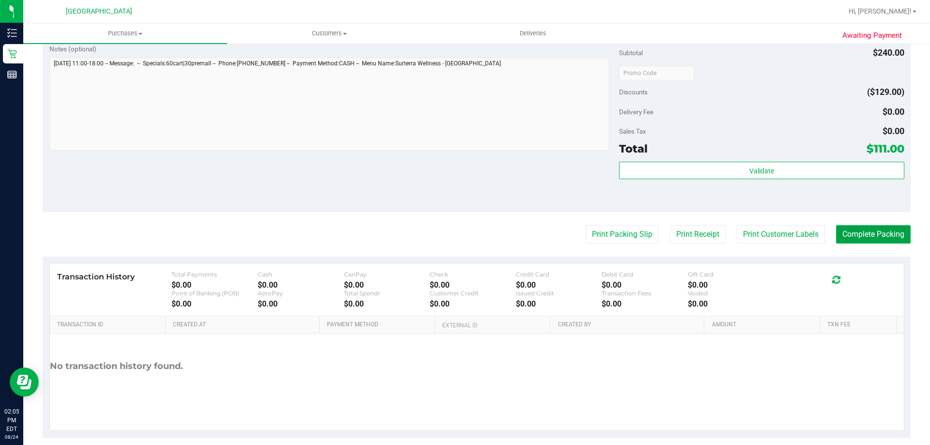
click at [880, 237] on button "Complete Packing" at bounding box center [873, 234] width 75 height 18
